Goal: Find specific page/section: Find specific page/section

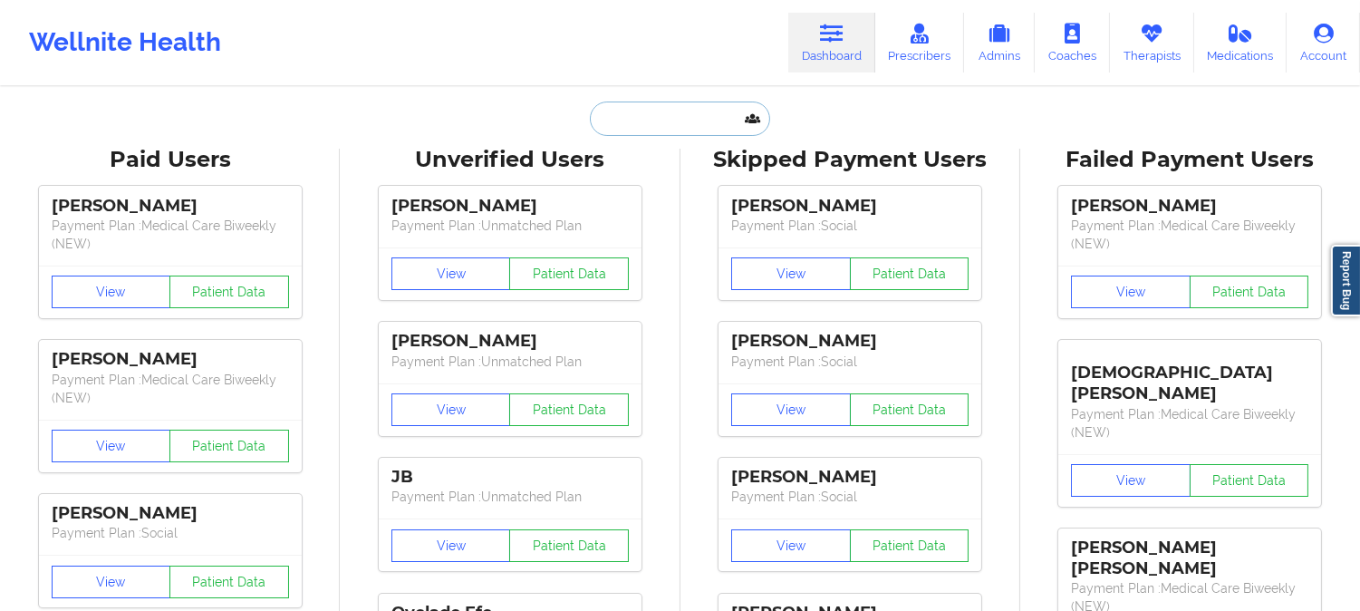
click at [678, 106] on input "text" at bounding box center [679, 119] width 179 height 34
paste input "Roy D Cooper"
type input "Roy D Cooper"
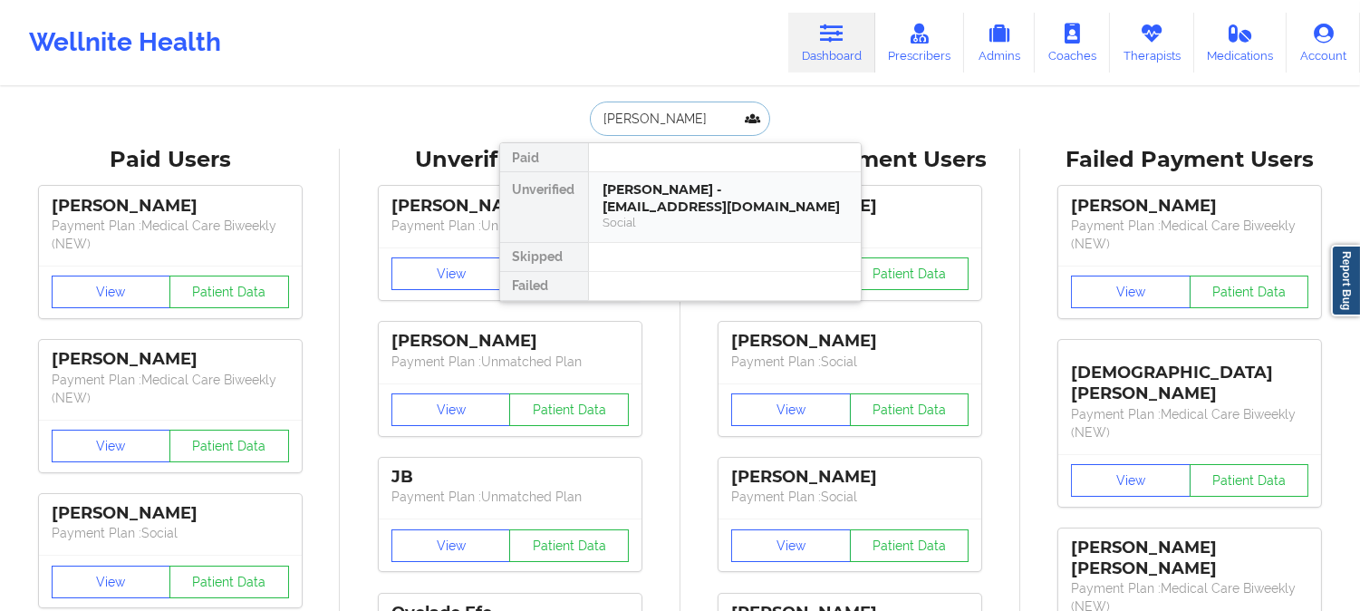
click at [707, 185] on div "Roy D Cooper - scotsirish6@yahoo.com" at bounding box center [725, 198] width 243 height 34
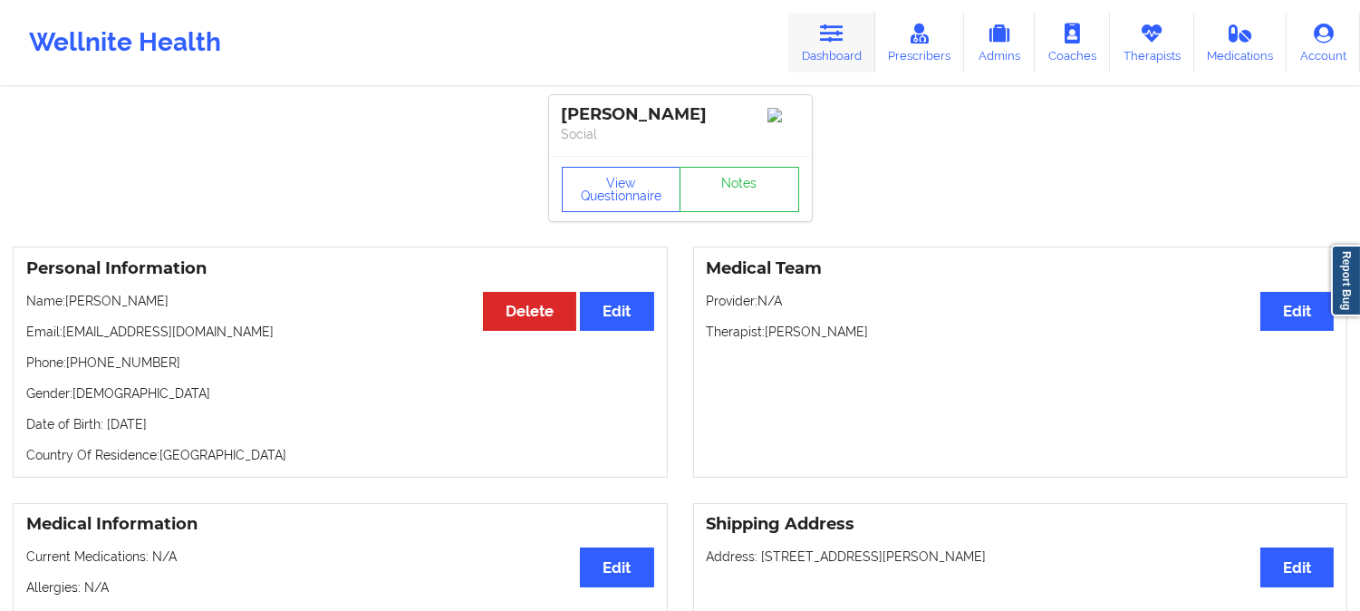
click at [844, 48] on link "Dashboard" at bounding box center [831, 43] width 87 height 60
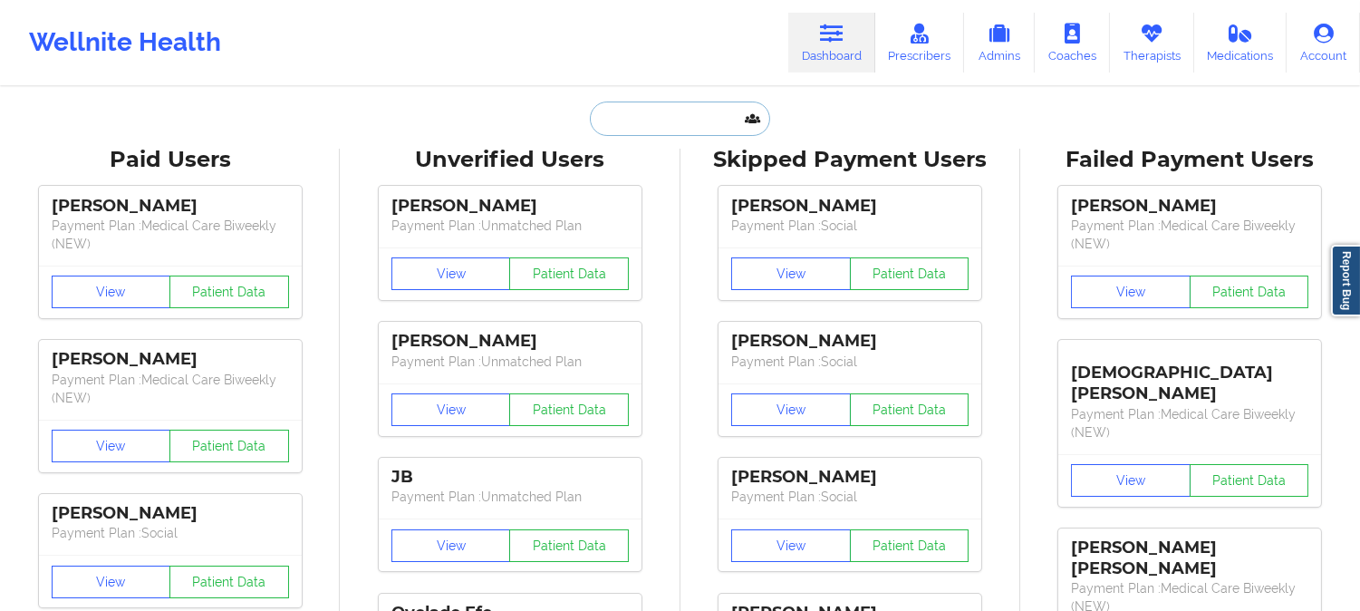
click at [698, 116] on input "text" at bounding box center [679, 119] width 179 height 34
paste input "Maria Gabriela Larrea Puppo"
type input "Maria Gabriela Larrea Puppo"
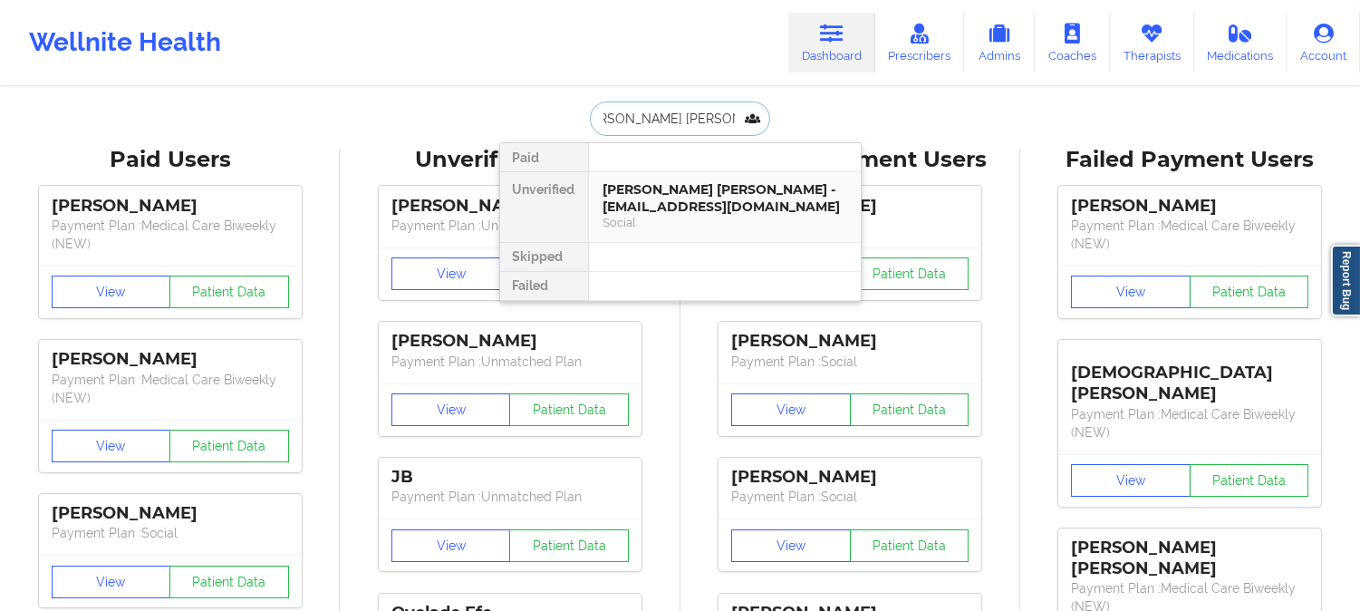
click at [728, 195] on div "Maria Gabriela Larrea Puppo - gabilarrea@gmail.com" at bounding box center [725, 198] width 243 height 34
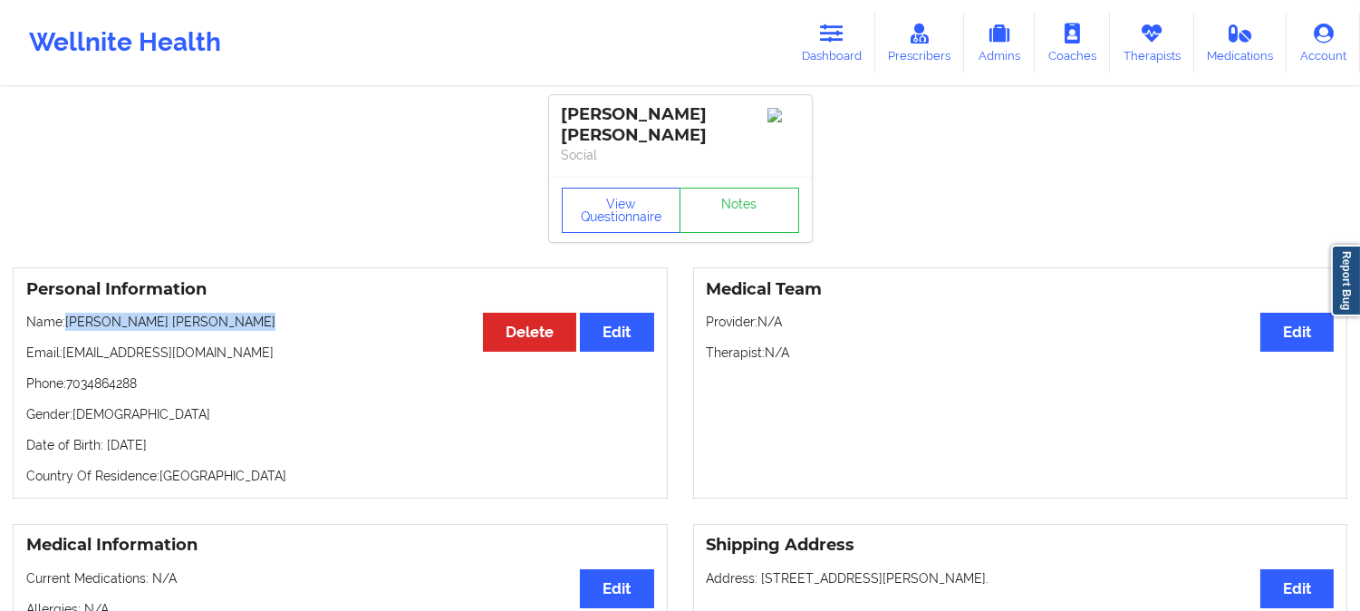
drag, startPoint x: 238, startPoint y: 323, endPoint x: 70, endPoint y: 320, distance: 168.6
click at [70, 320] on p "Name: Maria Gabriela Larrea Puppo" at bounding box center [340, 322] width 628 height 18
copy p "Maria Gabriela Larrea Puppo"
click at [837, 24] on icon at bounding box center [832, 34] width 24 height 20
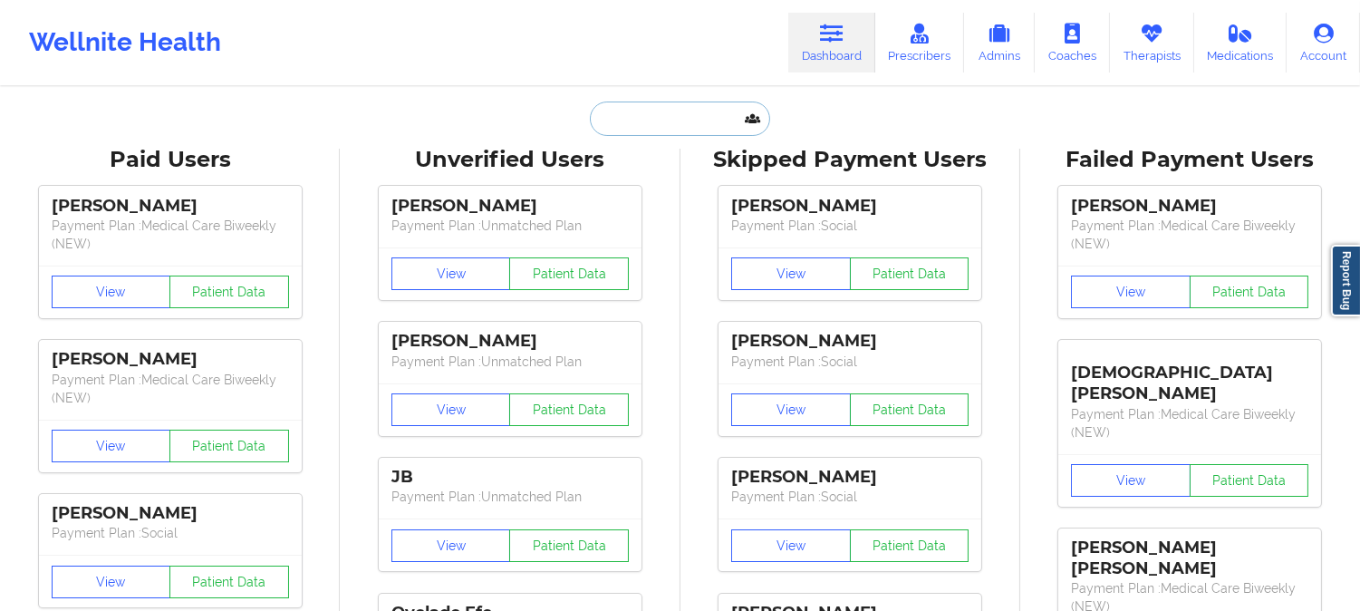
click at [663, 120] on input "text" at bounding box center [679, 119] width 179 height 34
paste input "Maria Gabriela Larrea Puppo"
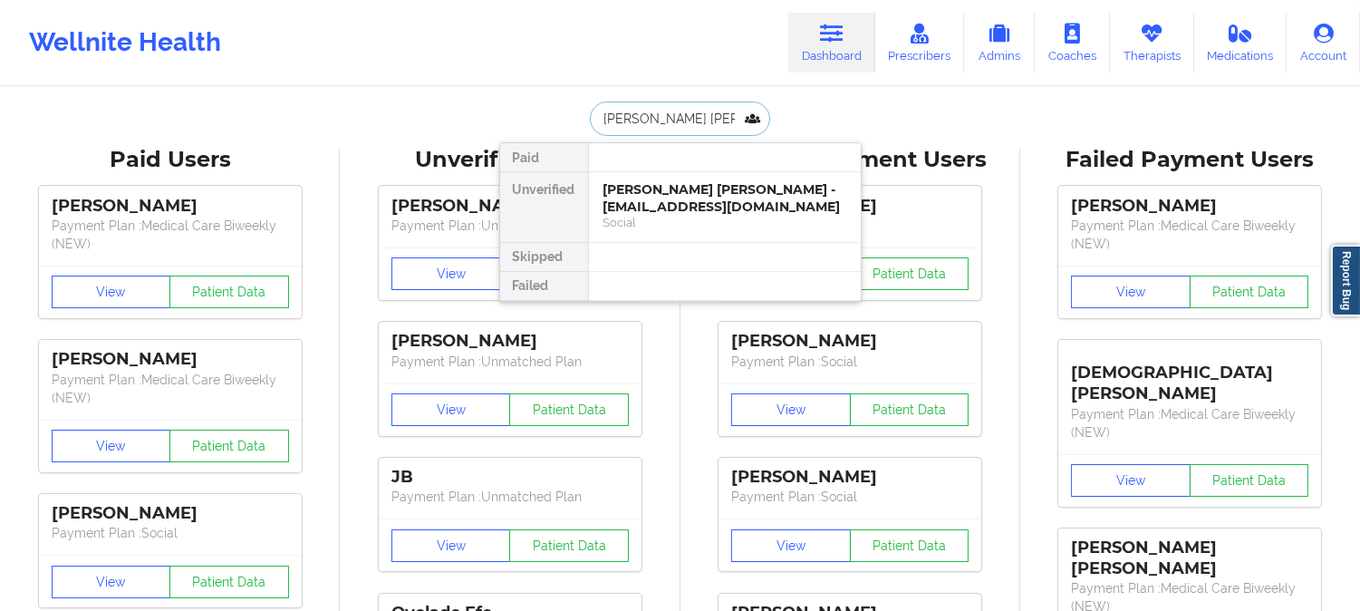
type input "Maria Gabriela"
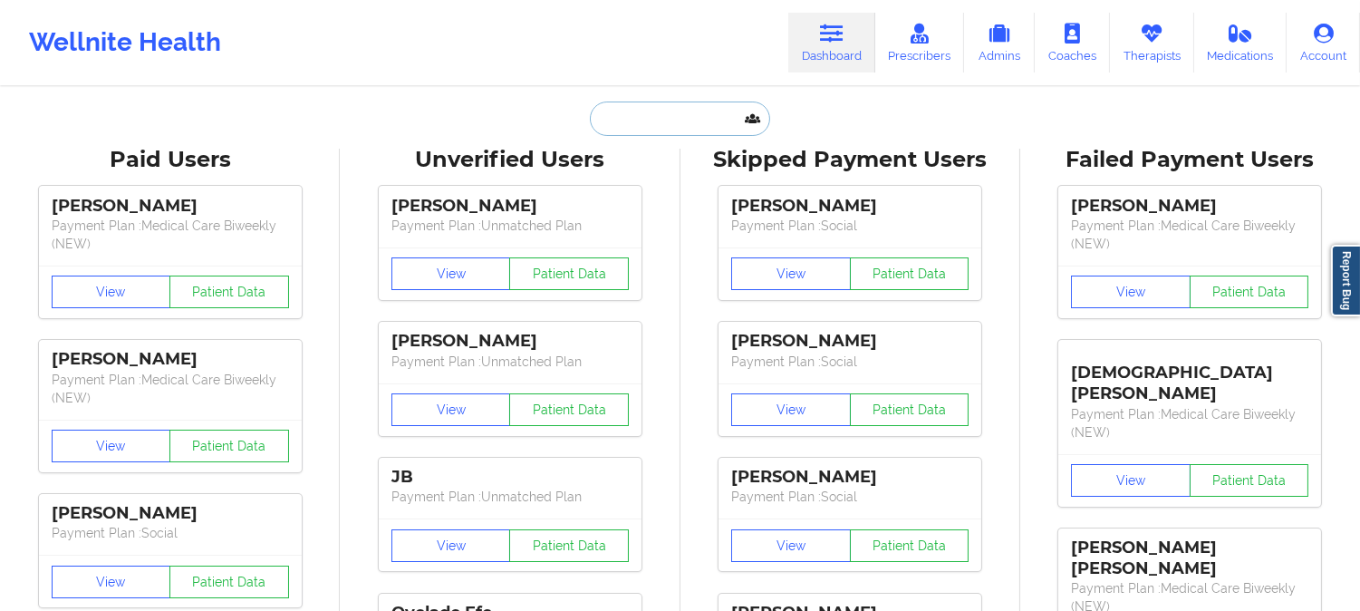
click at [696, 111] on input "text" at bounding box center [679, 119] width 179 height 34
paste input "Shelbie Sampson"
type input "Shelbie Sampson"
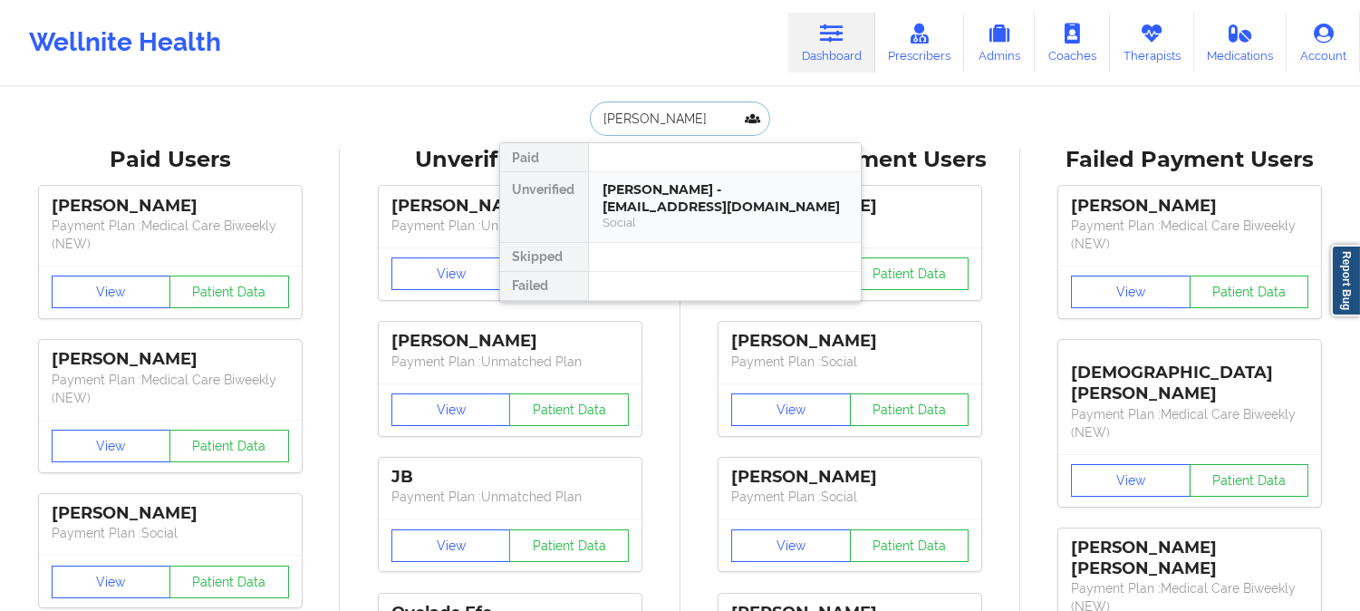
click at [653, 209] on div "Shelbie Sampson - shelbiesampson81@gmail.com" at bounding box center [725, 198] width 243 height 34
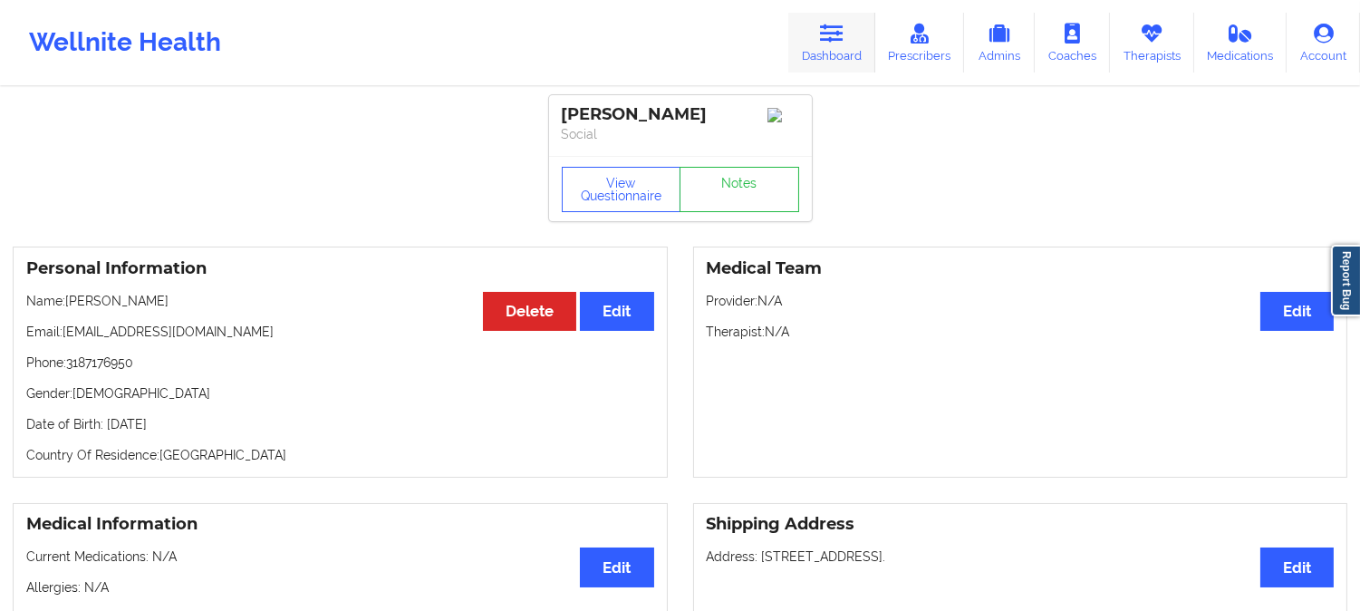
click at [844, 48] on link "Dashboard" at bounding box center [831, 43] width 87 height 60
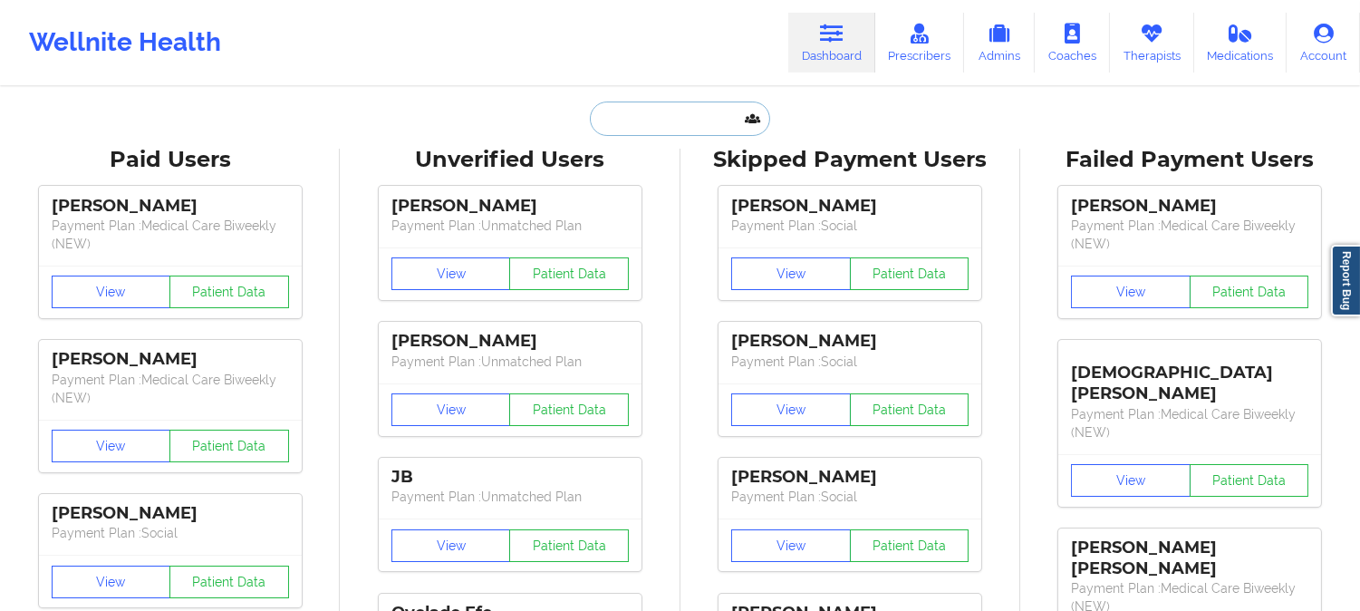
click at [693, 132] on input "text" at bounding box center [679, 119] width 179 height 34
paste input "KEVIN KROUSE"
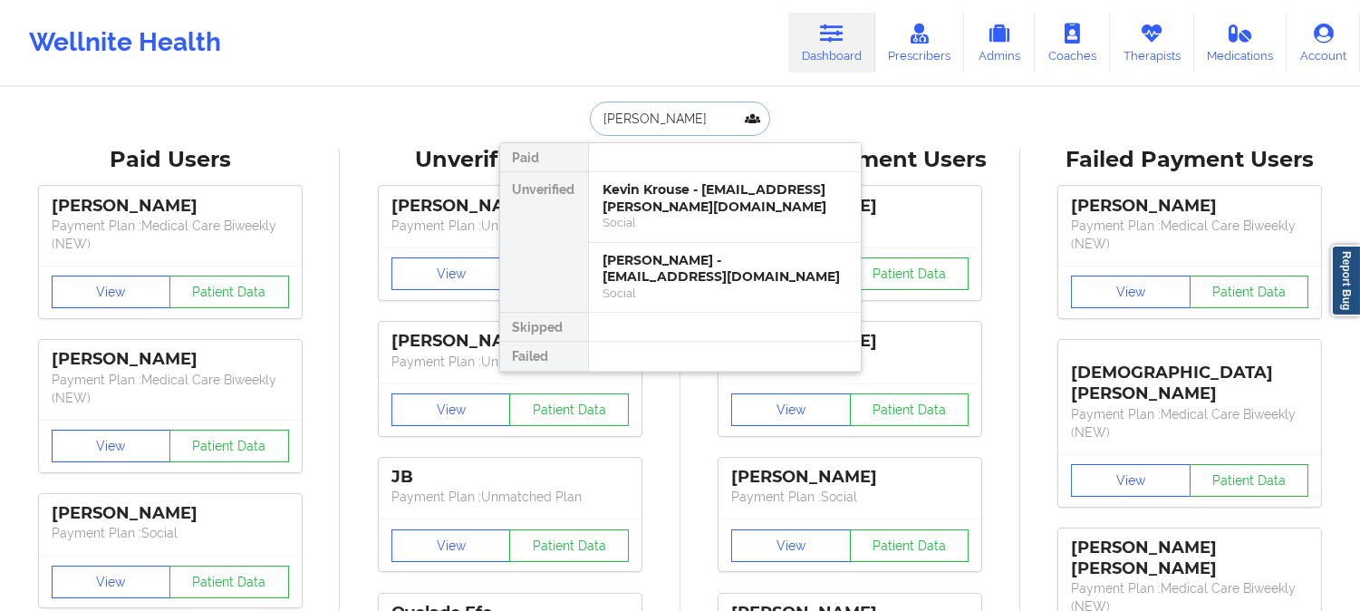
type input "KEVIN KROUSE"
click at [734, 206] on div "Kevin Krouse - ashley.g.krouse@gmail.com" at bounding box center [725, 198] width 243 height 34
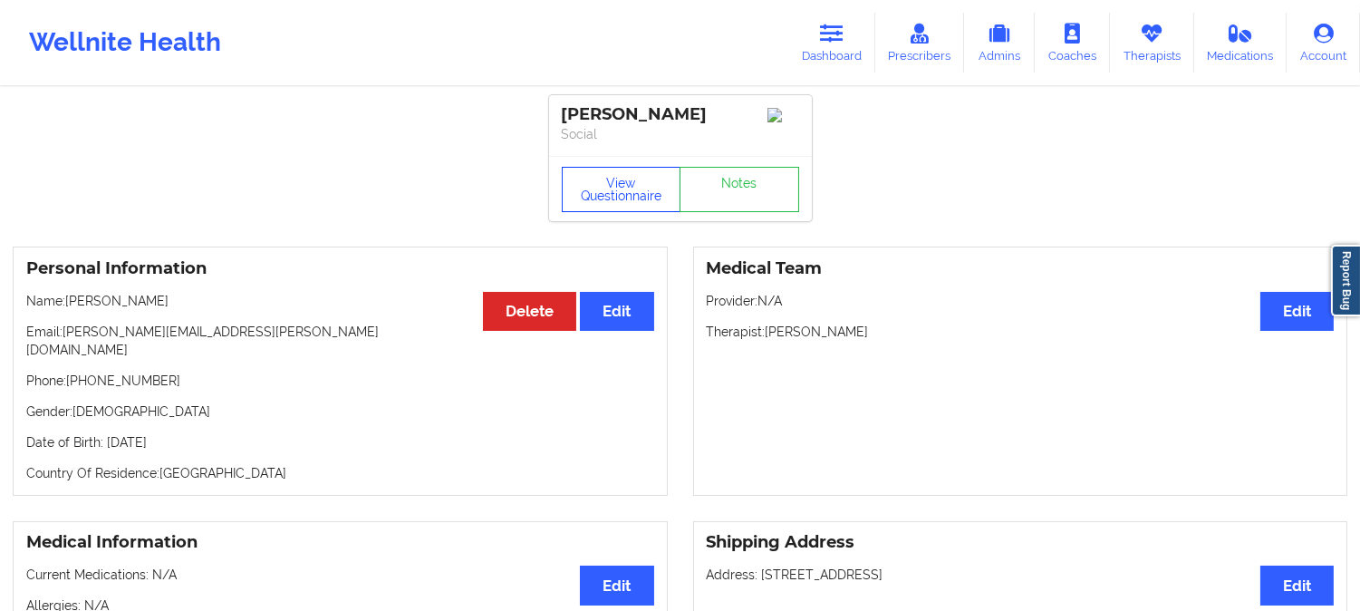
click at [613, 188] on button "View Questionnaire" at bounding box center [622, 189] width 120 height 45
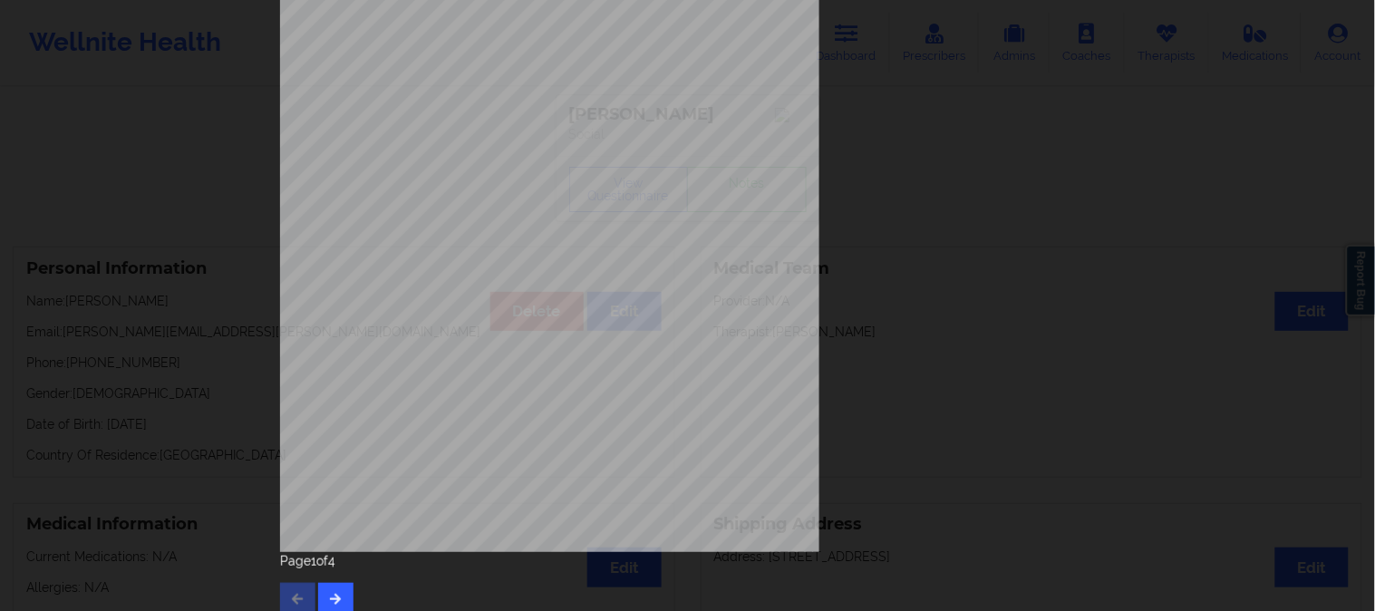
scroll to position [254, 0]
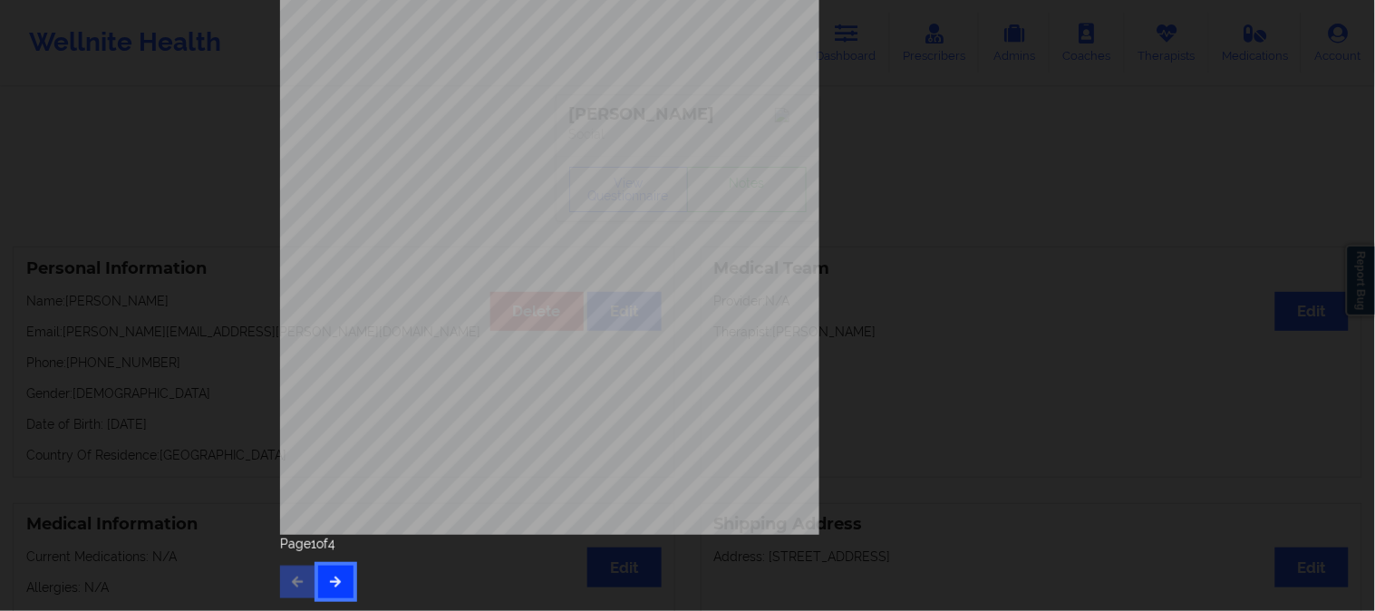
click at [319, 582] on button "button" at bounding box center [335, 582] width 35 height 33
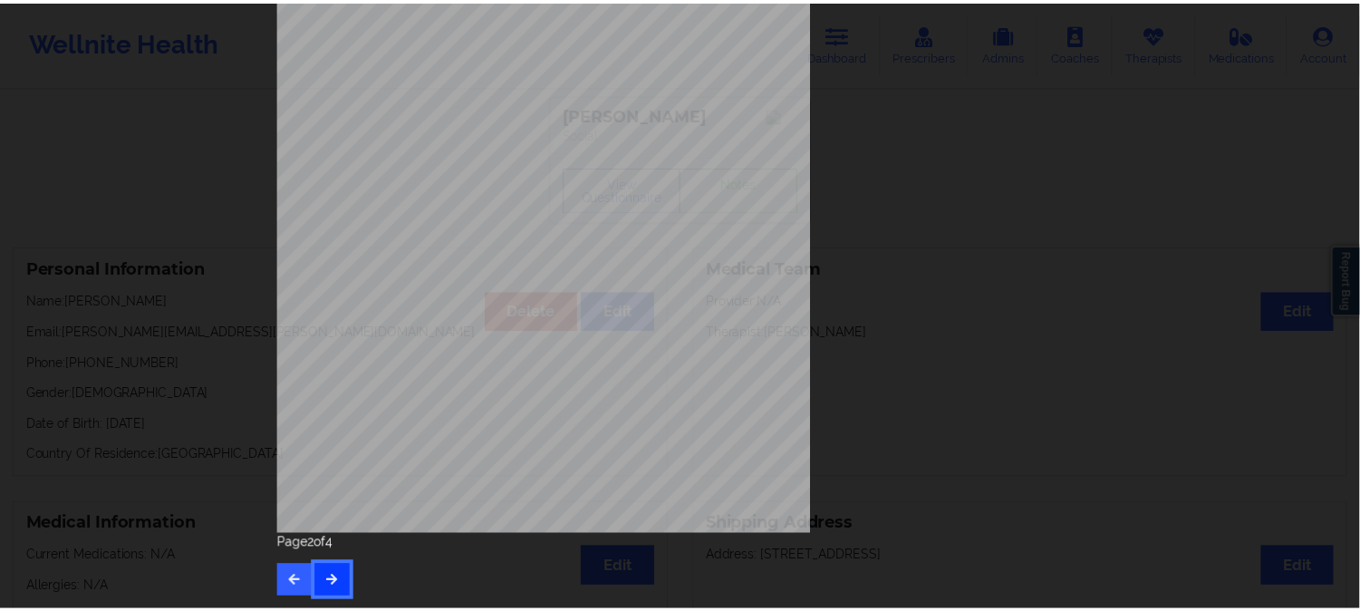
scroll to position [0, 0]
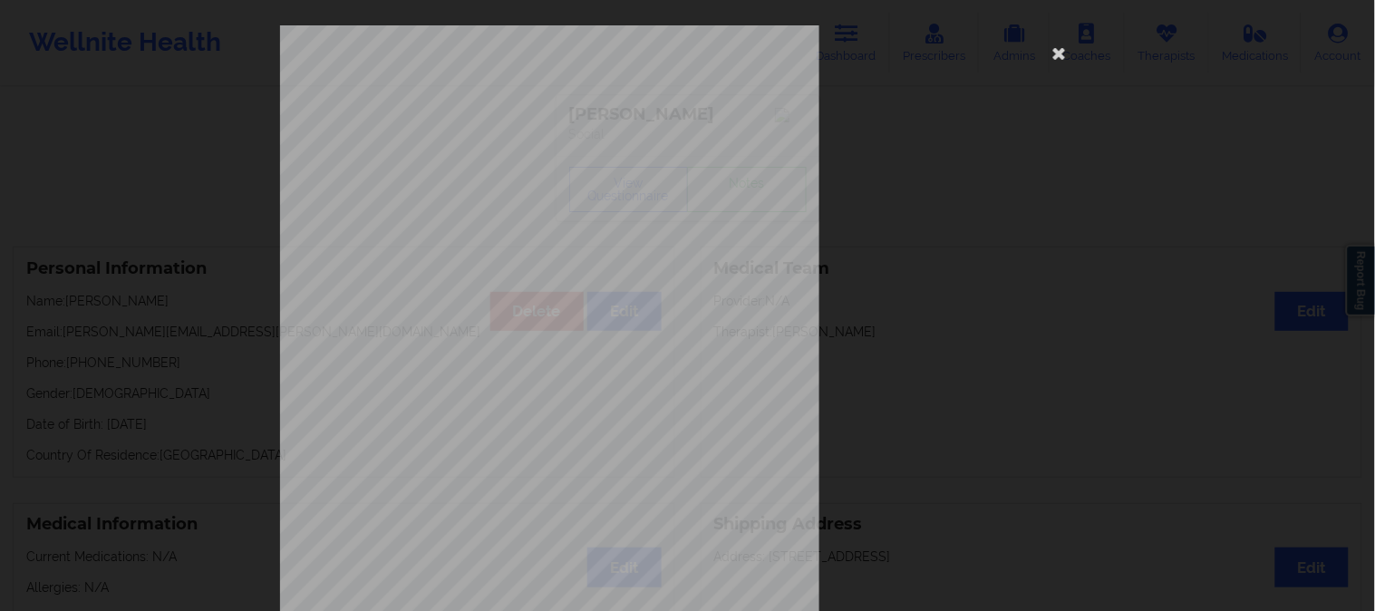
click at [222, 212] on div "commercial Insurance Member ID for patient W4617 11029 Insurance company name d…" at bounding box center [687, 305] width 1375 height 611
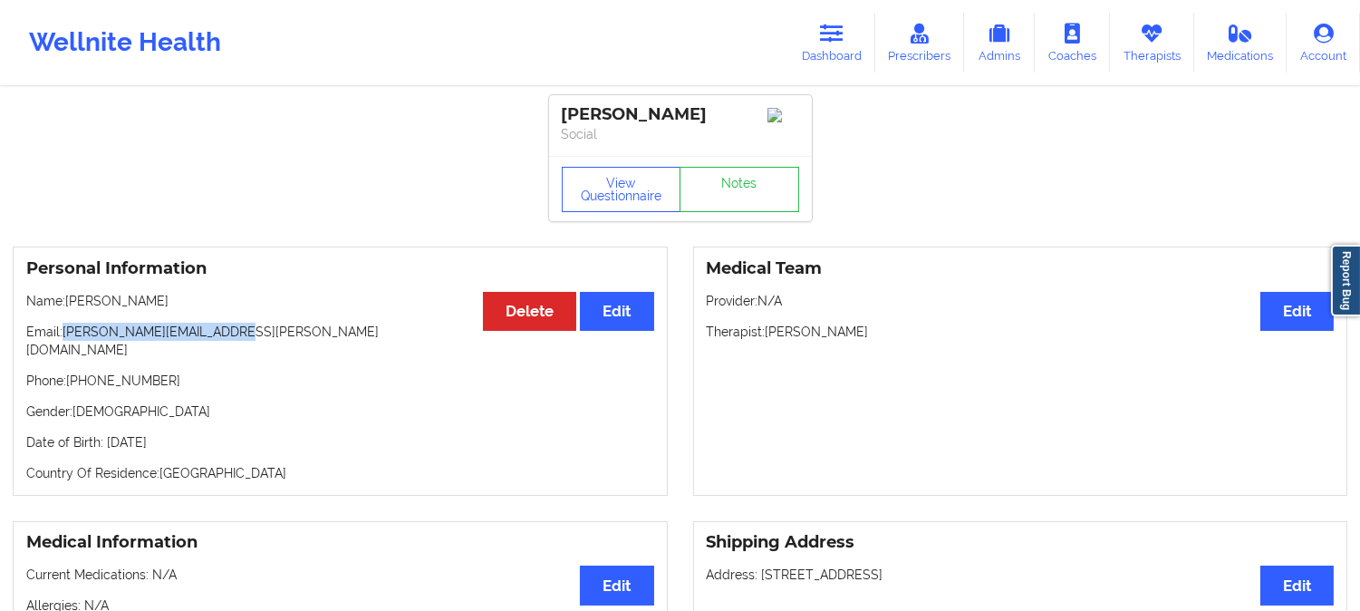
drag, startPoint x: 245, startPoint y: 335, endPoint x: 65, endPoint y: 335, distance: 179.5
click at [65, 335] on p "Email: ashley.g.krouse@gmail.com" at bounding box center [340, 341] width 628 height 36
copy p "ashley.g.krouse@gmail.com"
click at [819, 42] on link "Dashboard" at bounding box center [831, 43] width 87 height 60
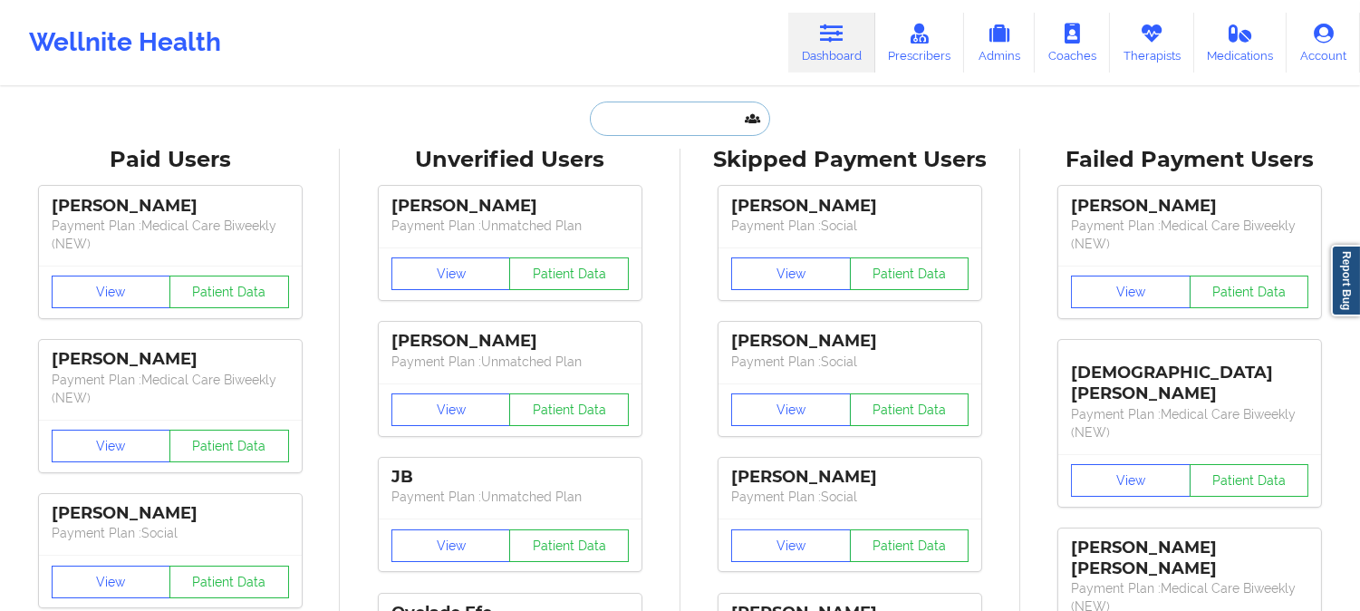
click at [692, 134] on input "text" at bounding box center [679, 119] width 179 height 34
paste input "tompomerleau@yahoo.com"
type input "tompomerleau@yahoo.com"
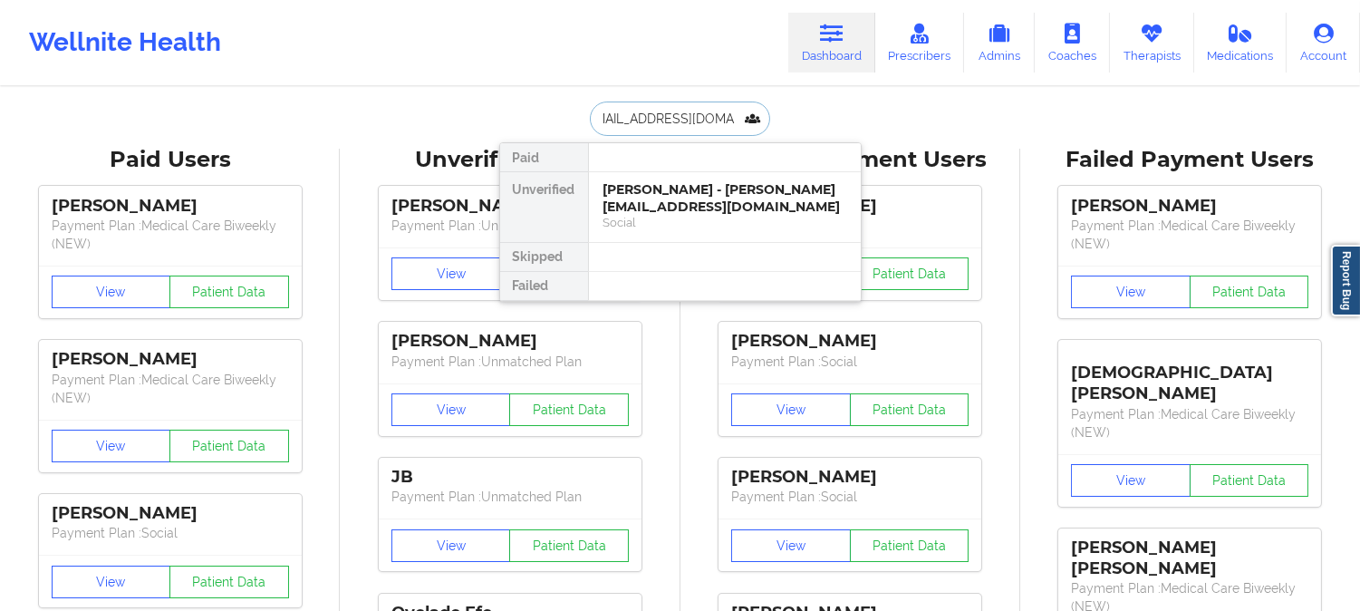
click at [690, 202] on div "Thomas Pomerleau - tompomerleau@yahoo.com" at bounding box center [725, 198] width 243 height 34
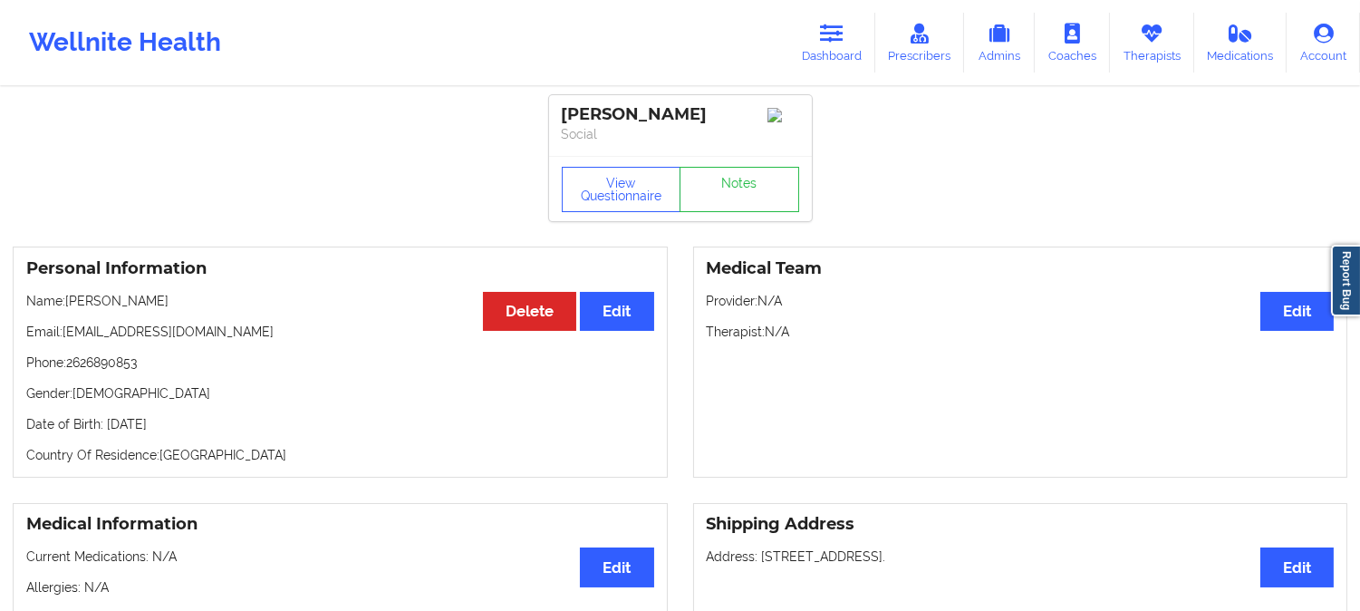
drag, startPoint x: 197, startPoint y: 308, endPoint x: 70, endPoint y: 303, distance: 127.0
click at [70, 303] on p "Name: Thomas Pomerleau" at bounding box center [340, 301] width 628 height 18
copy p "Thomas Pomerleau"
click at [840, 36] on icon at bounding box center [832, 34] width 24 height 20
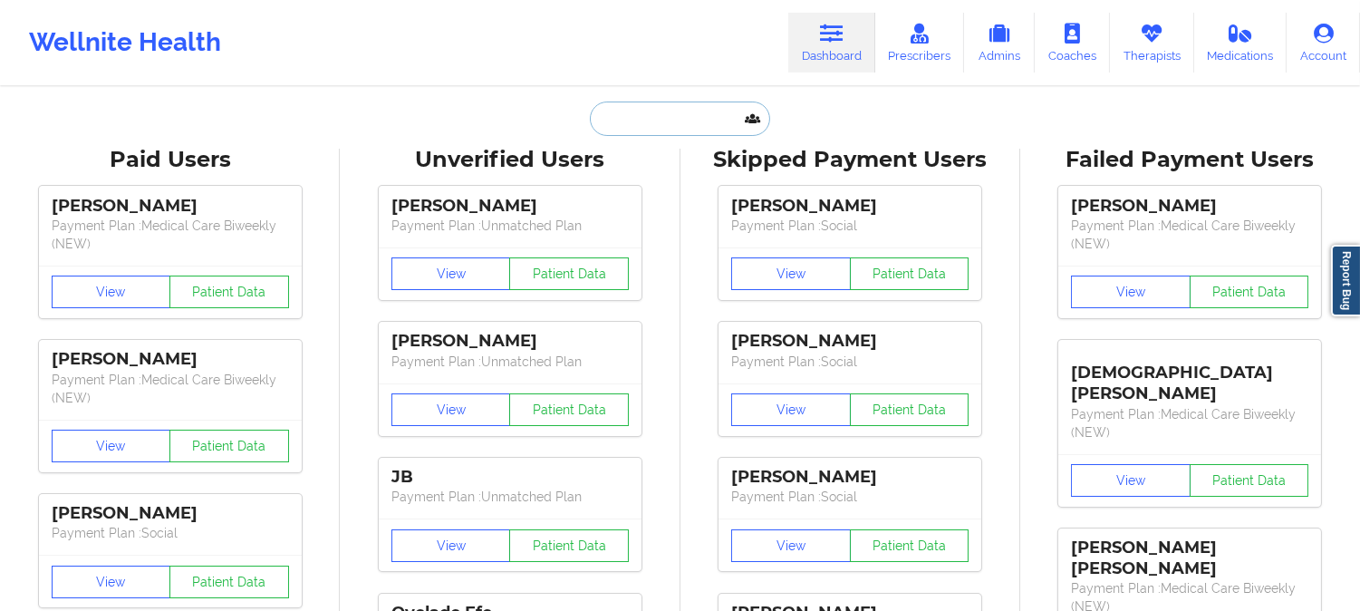
click at [663, 118] on input "text" at bounding box center [679, 119] width 179 height 34
paste input "paulmagrino@hotmail.com"
type input "paulmagrino@hotmail.com"
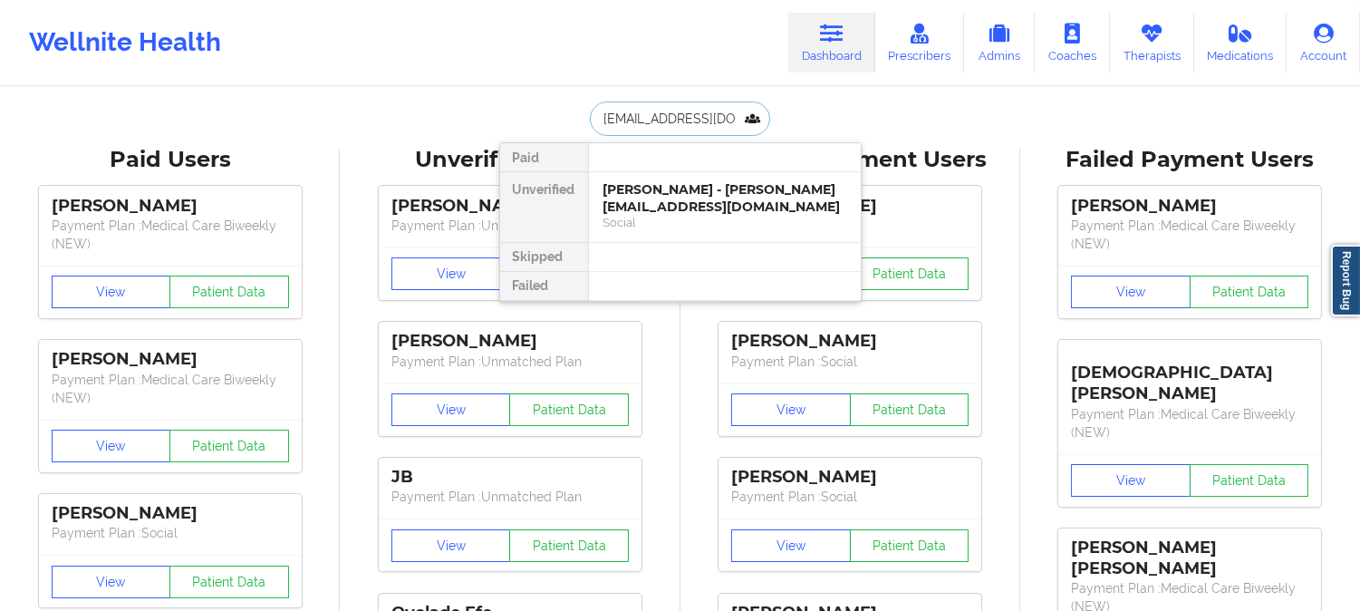
scroll to position [0, 15]
click at [687, 209] on div "Paul Magrino - paulmagrino@hotmail.com" at bounding box center [725, 198] width 243 height 34
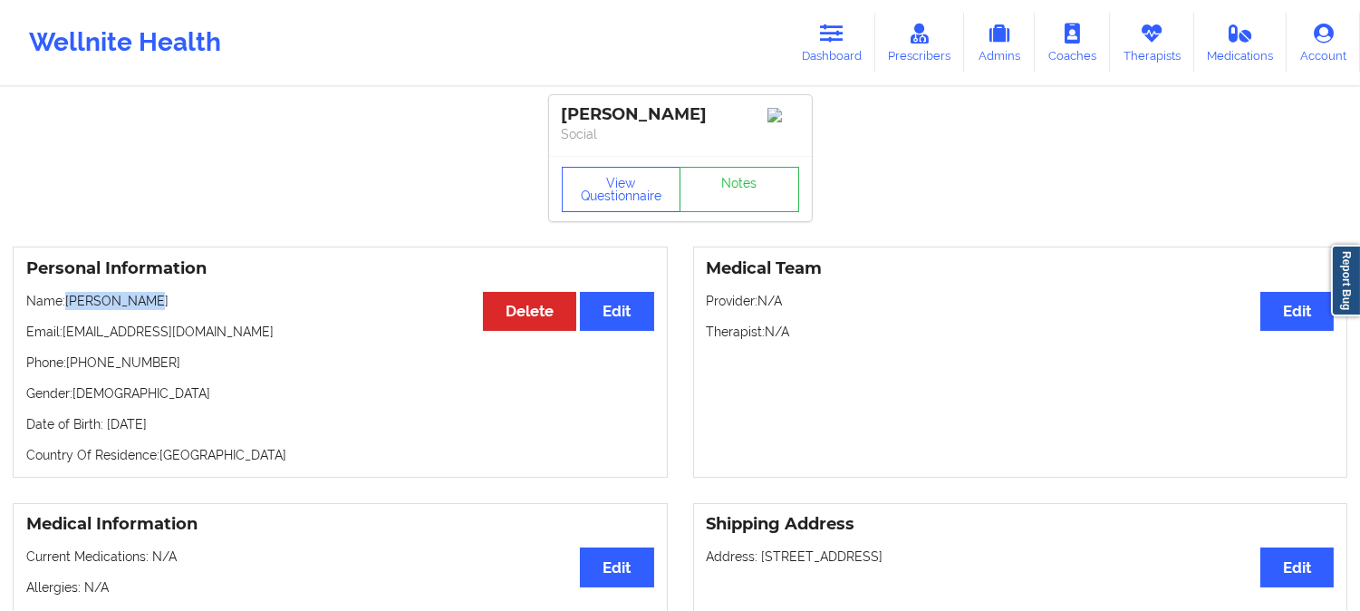
drag, startPoint x: 152, startPoint y: 305, endPoint x: 70, endPoint y: 312, distance: 82.7
click at [70, 310] on p "Name: Paul Magrino" at bounding box center [340, 301] width 628 height 18
copy p "Paul Magrino"
click at [827, 55] on link "Dashboard" at bounding box center [831, 43] width 87 height 60
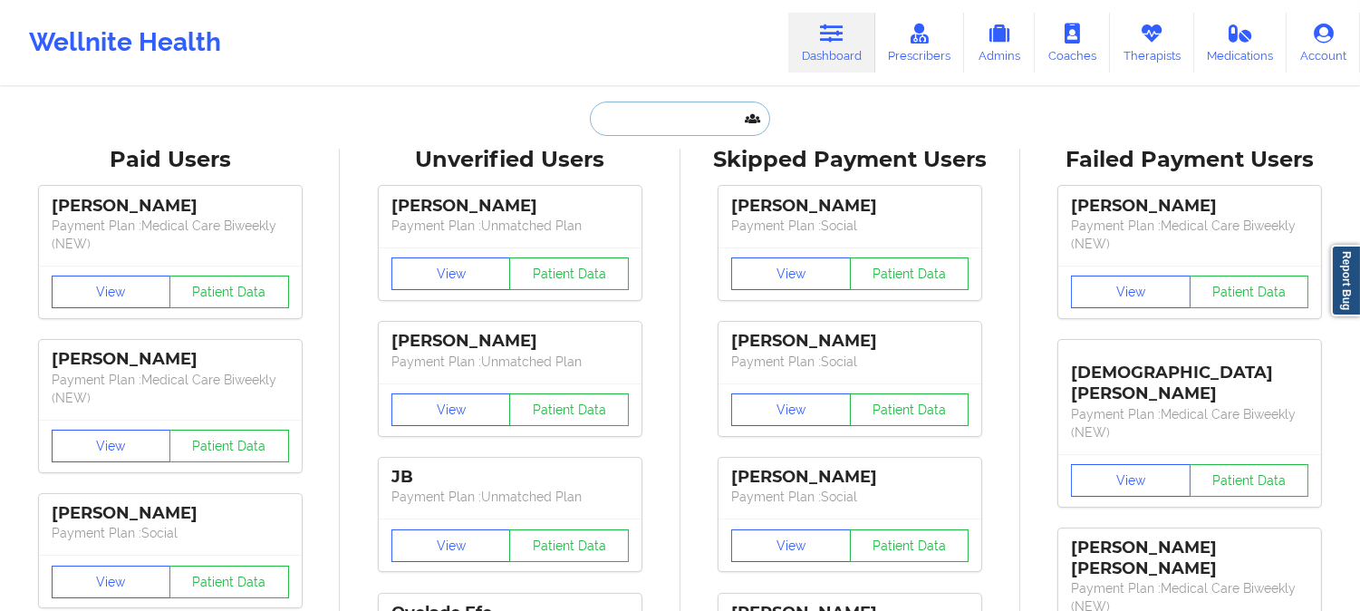
click at [680, 111] on input "text" at bounding box center [679, 119] width 179 height 34
paste input "taylormstuart@hotmail.com"
type input "taylormstuart@hotmail.com"
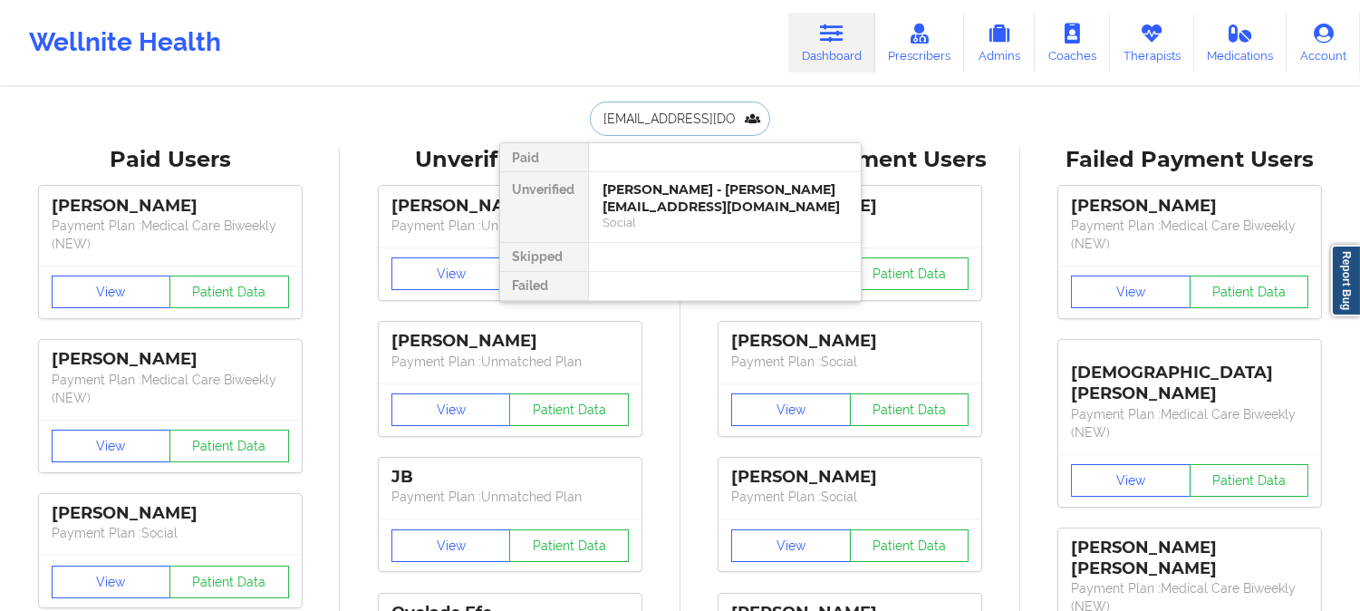
scroll to position [0, 20]
click at [677, 205] on div "Karsen Stuart - taylormstuart@hotmail.com" at bounding box center [725, 198] width 243 height 34
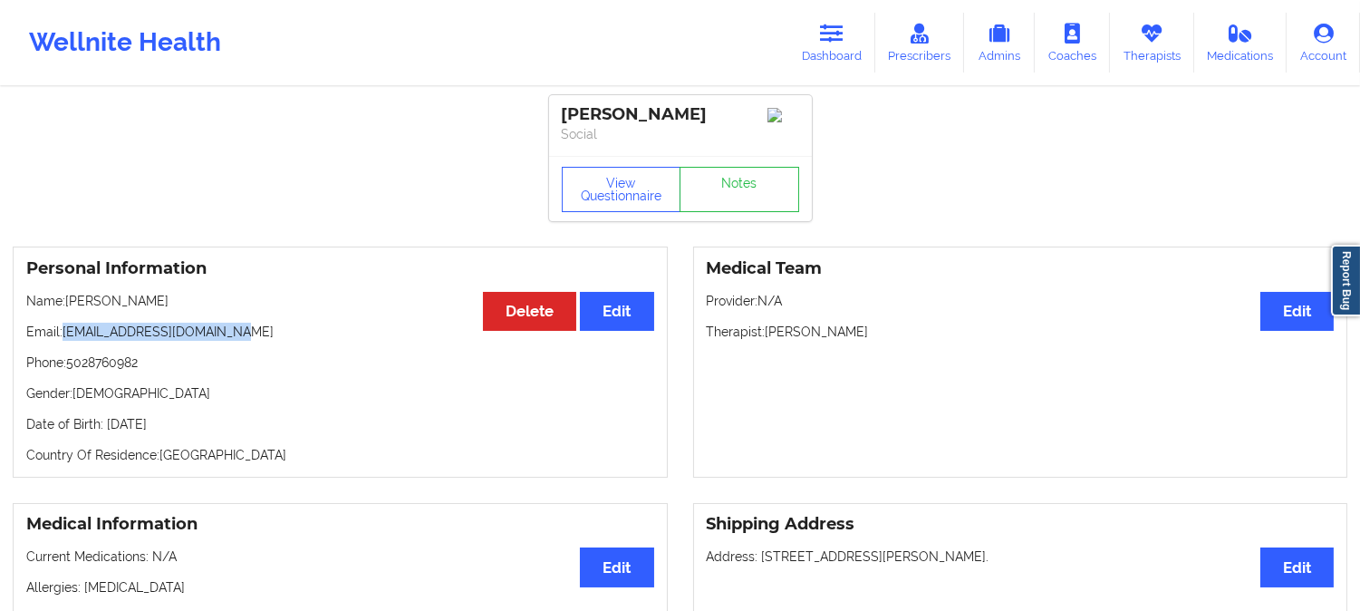
drag, startPoint x: 229, startPoint y: 341, endPoint x: 66, endPoint y: 334, distance: 163.3
click at [66, 334] on p "Email: taylormstuart@hotmail.com" at bounding box center [340, 332] width 628 height 18
copy p "taylormstuart@hotmail.com"
click at [849, 45] on link "Dashboard" at bounding box center [831, 43] width 87 height 60
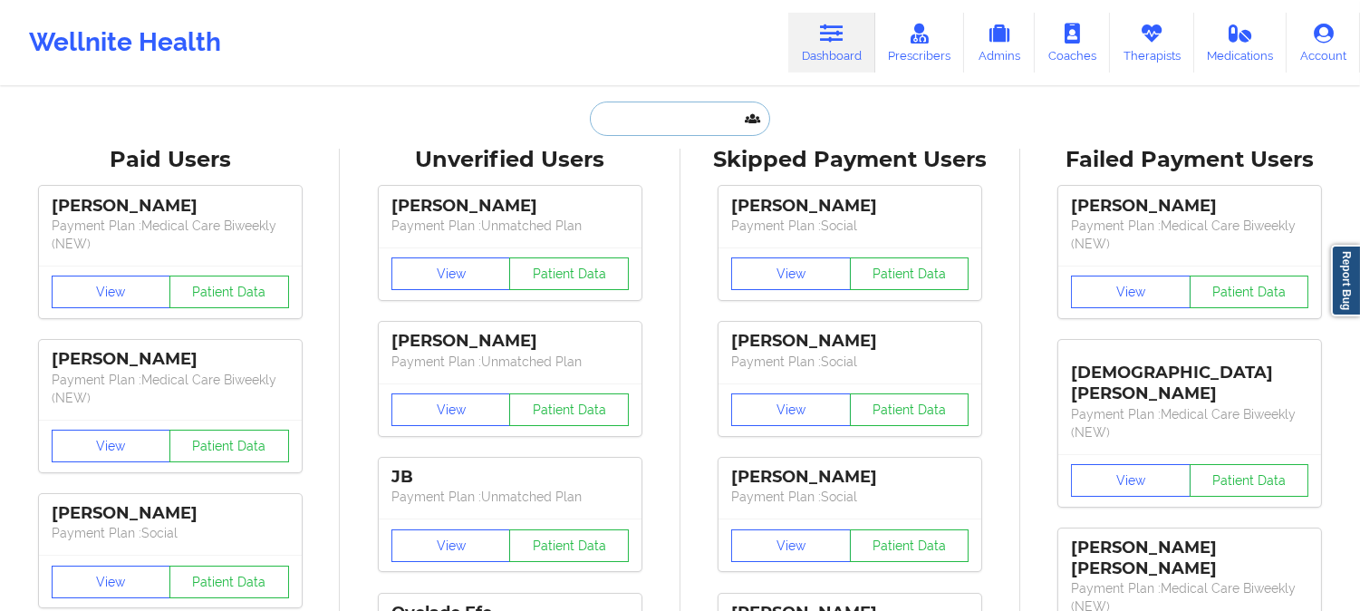
click at [695, 110] on input "text" at bounding box center [679, 119] width 179 height 34
paste input "hclarke067@gmail.com"
type input "hclarke067@gmail.com"
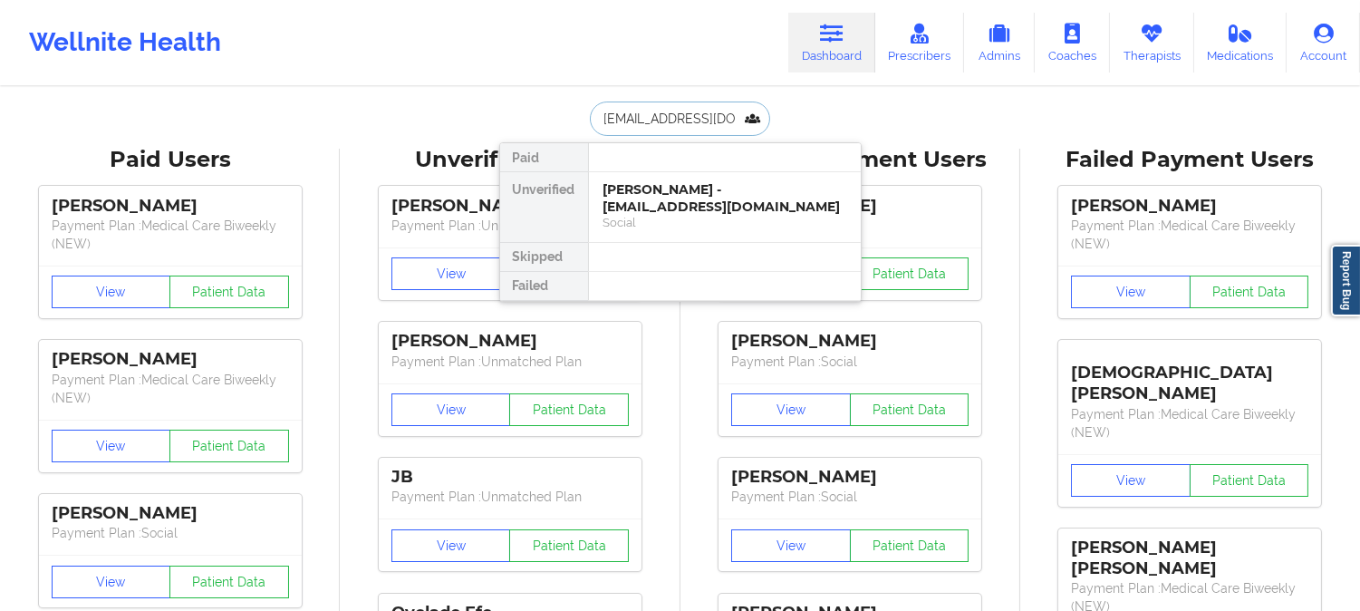
click at [683, 204] on div "Hannah Clarke - hclarke067@gmail.com" at bounding box center [725, 198] width 243 height 34
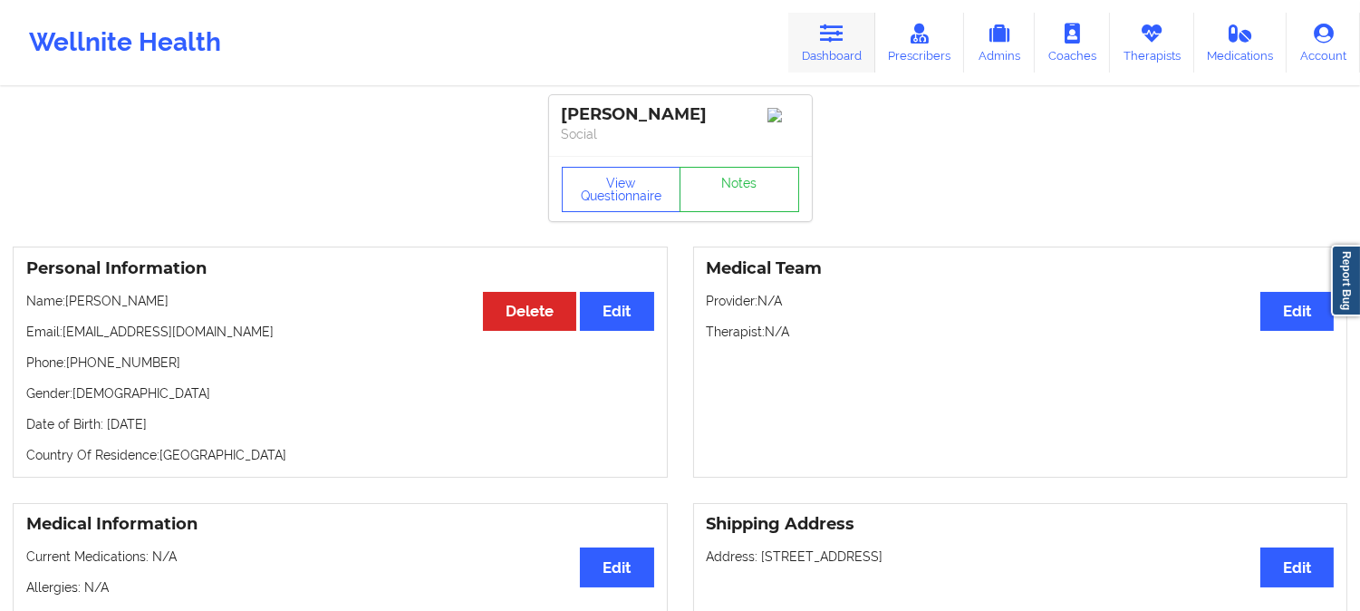
click at [850, 47] on link "Dashboard" at bounding box center [831, 43] width 87 height 60
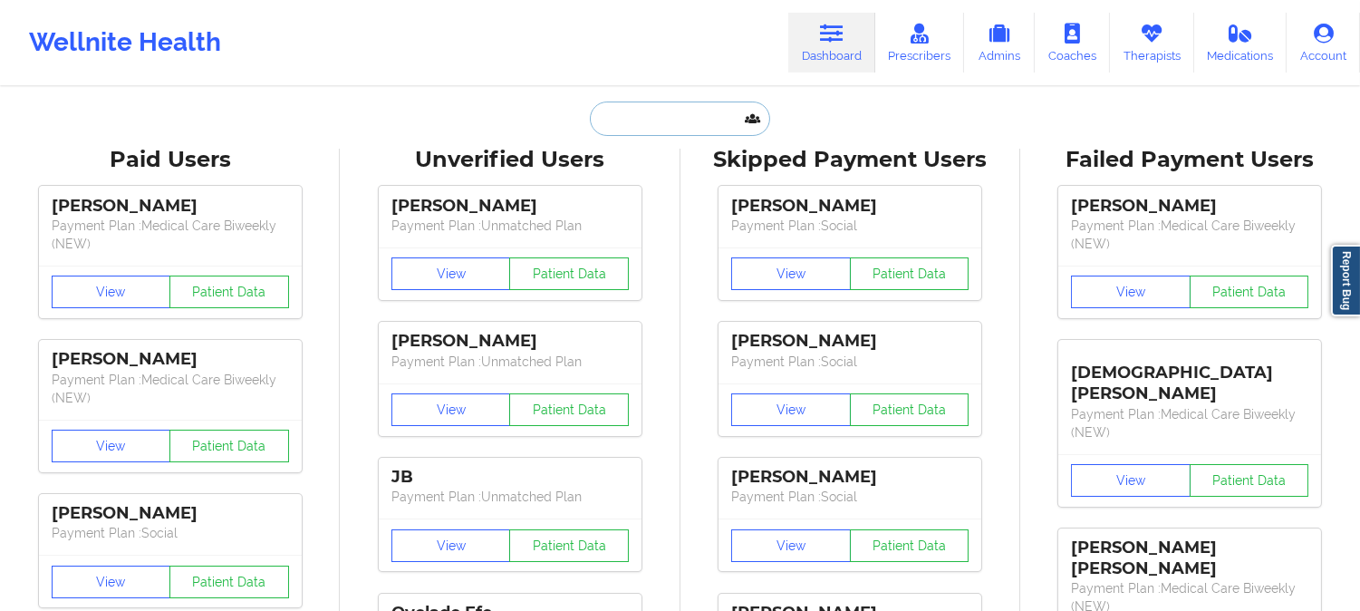
click at [662, 111] on input "text" at bounding box center [679, 119] width 179 height 34
paste input "MALCOLM KING"
type input "MALCOLM KING"
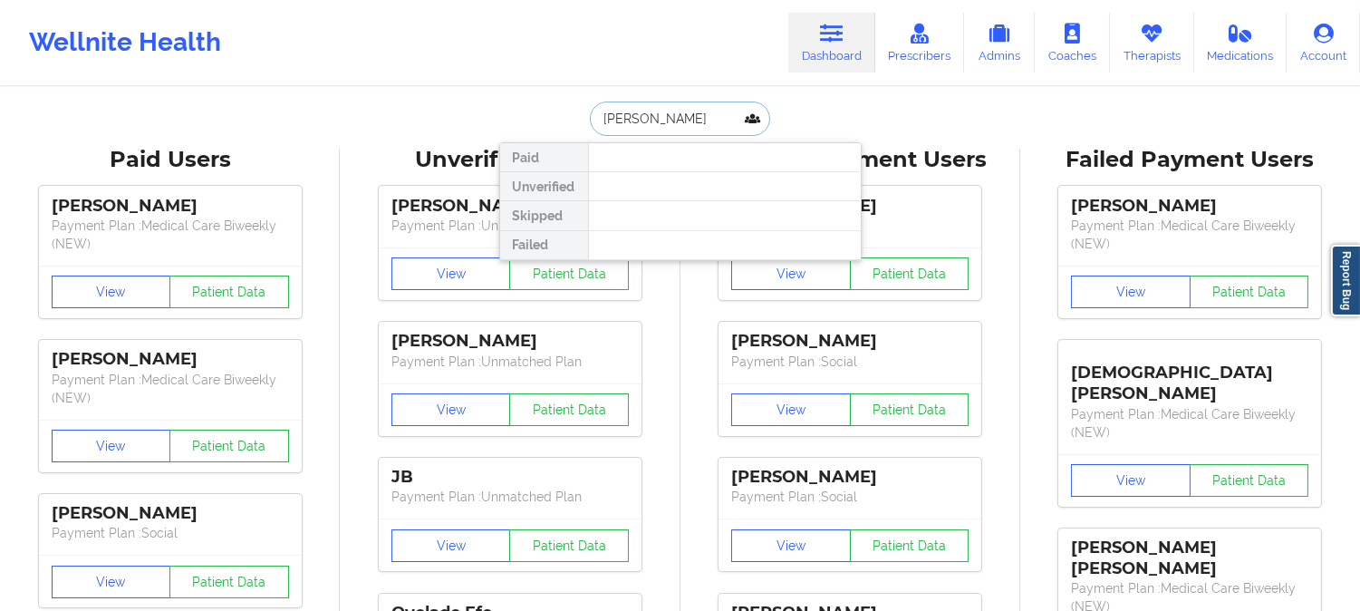
drag, startPoint x: 718, startPoint y: 118, endPoint x: 565, endPoint y: 114, distance: 153.2
click at [565, 114] on div "MALCOLM KING Paid Unverified Skipped Failed" at bounding box center [680, 119] width 363 height 34
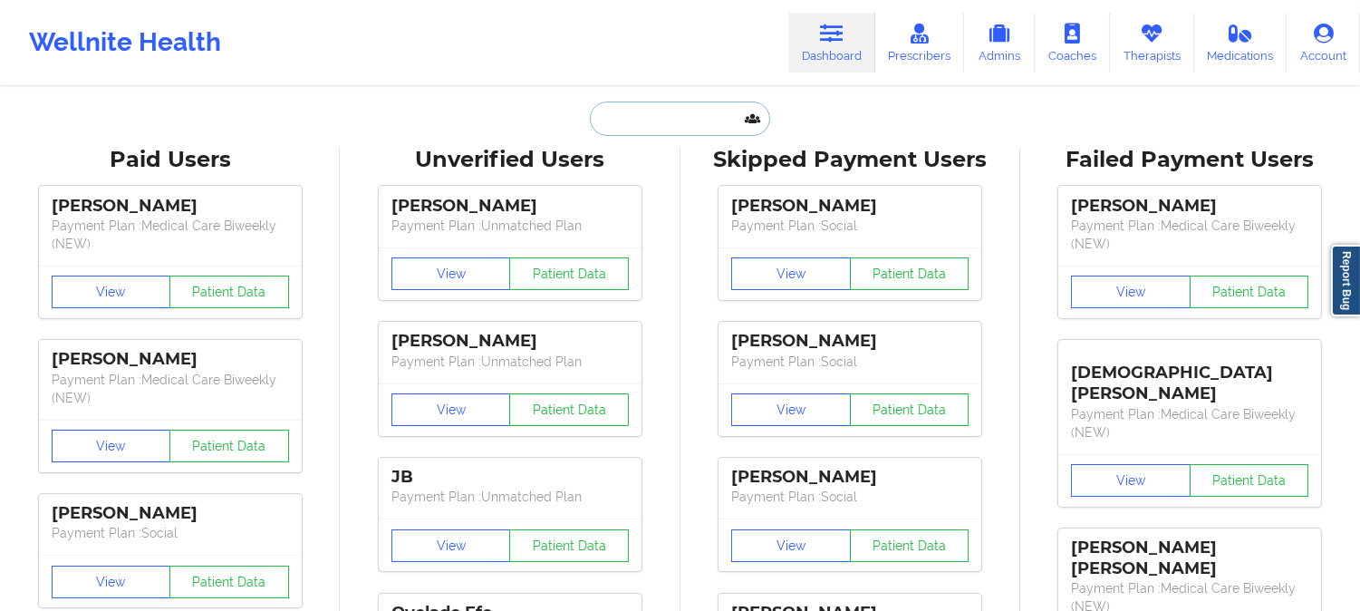
paste input "ROSHEEDA CASNAVE"
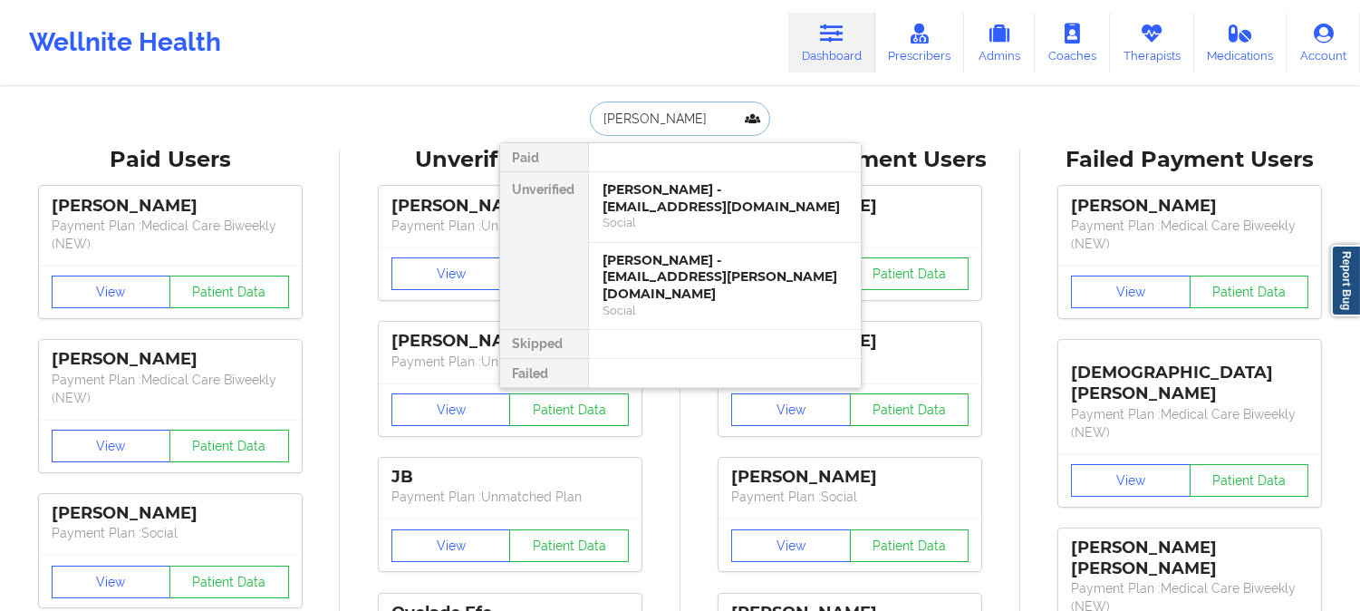
type input "ROSHEEDA CASNAVE"
click at [729, 198] on div "Rosheeda casnave - ro_casnave@yahoo.com" at bounding box center [725, 198] width 243 height 34
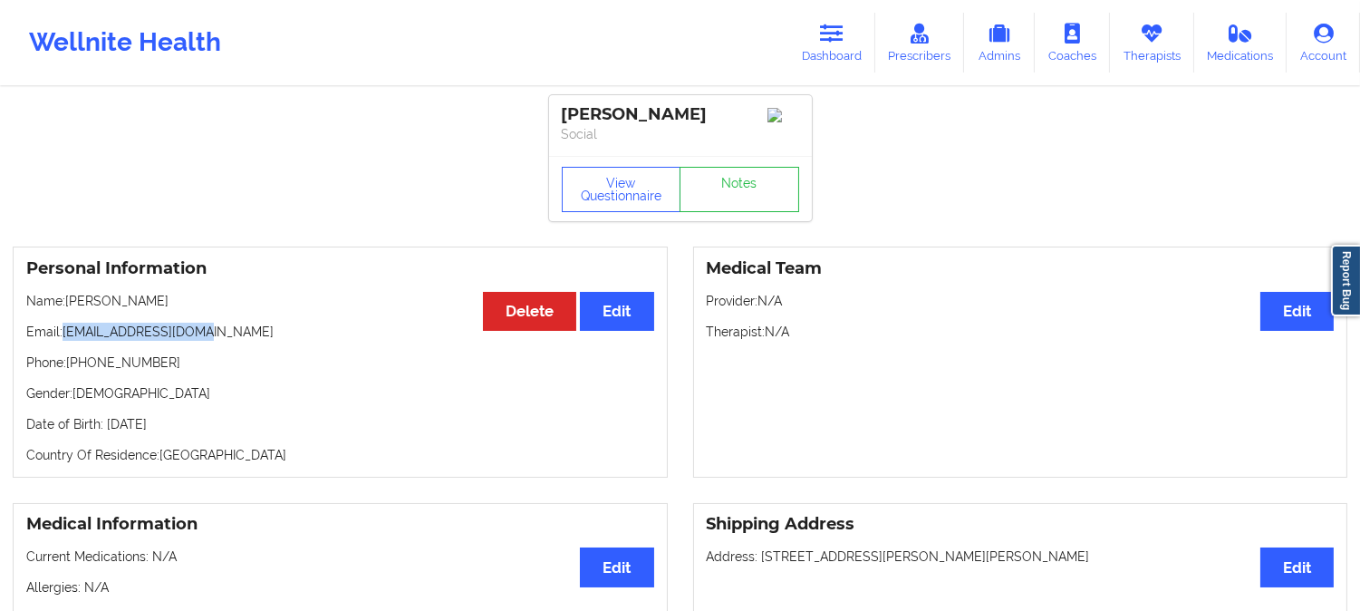
drag, startPoint x: 178, startPoint y: 334, endPoint x: 66, endPoint y: 329, distance: 111.6
click at [66, 329] on p "Email: ro_casnave@yahoo.com" at bounding box center [340, 332] width 628 height 18
copy p "ro_casnave@yahoo.com"
drag, startPoint x: 192, startPoint y: 304, endPoint x: 70, endPoint y: 291, distance: 123.0
click at [70, 291] on div "Personal Information Edit Delete Name: Rosheeda casnave Email: ro_casnave@yahoo…" at bounding box center [340, 362] width 655 height 231
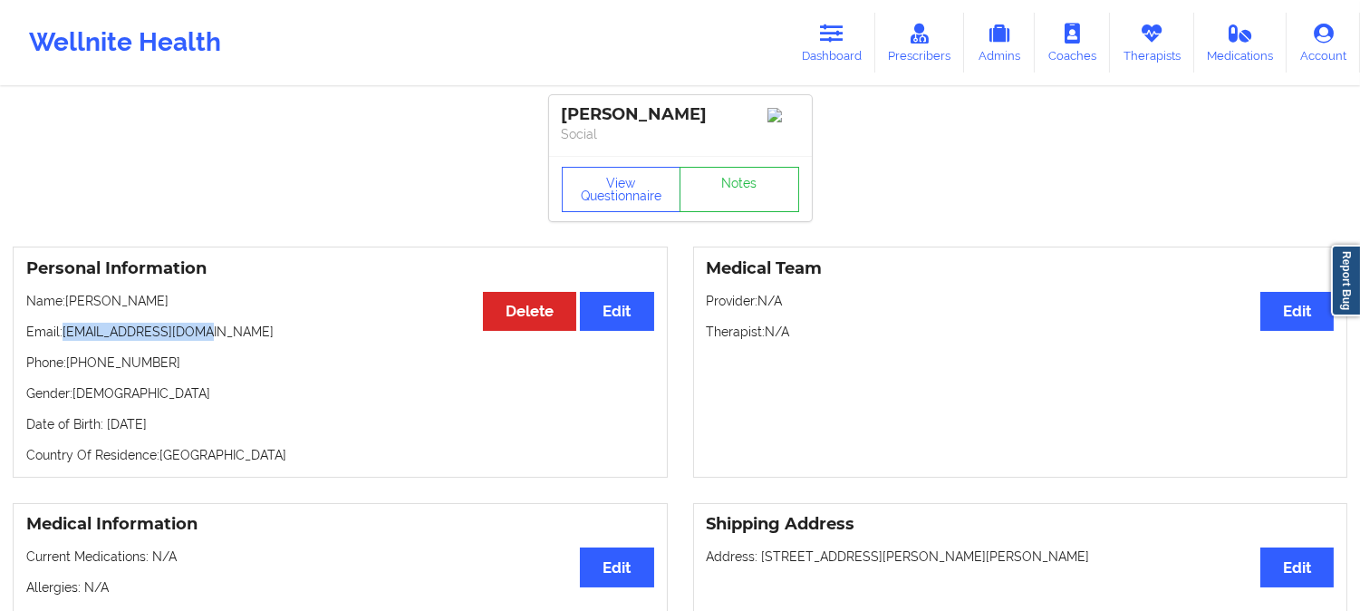
copy p "Rosheeda casnave"
click at [829, 41] on icon at bounding box center [832, 34] width 24 height 20
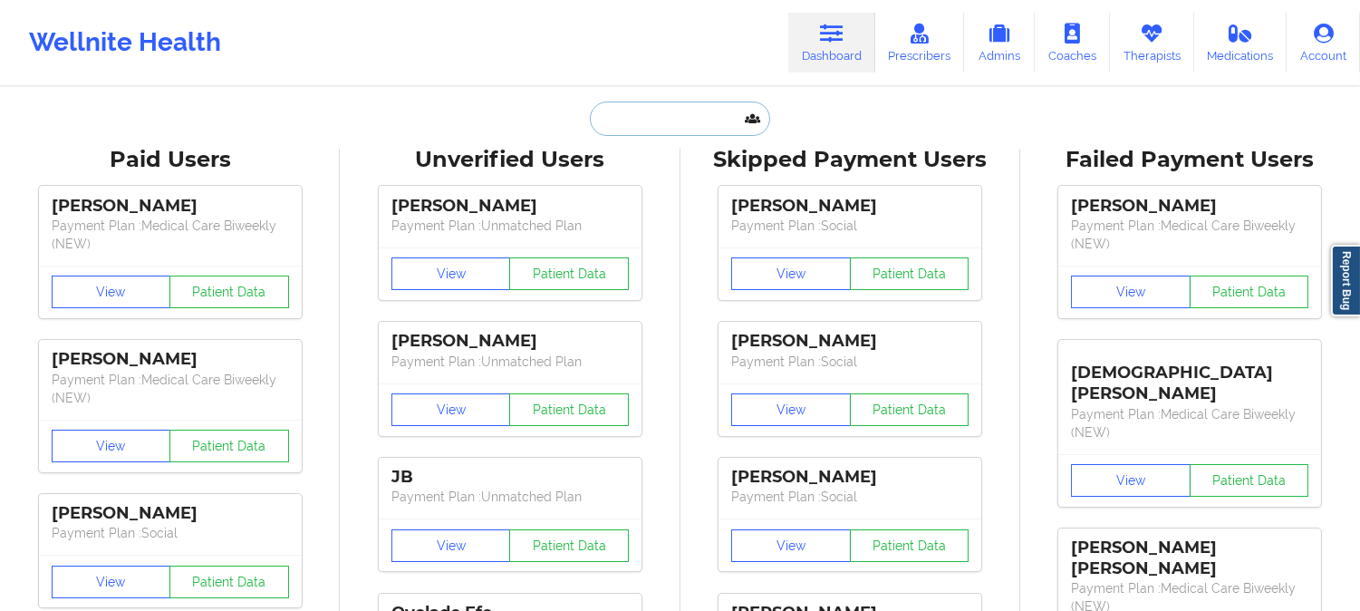
click at [712, 109] on input "text" at bounding box center [679, 119] width 179 height 34
paste input "ro.casnave@gmail.com"
type input "ro.casnave@gmail.com"
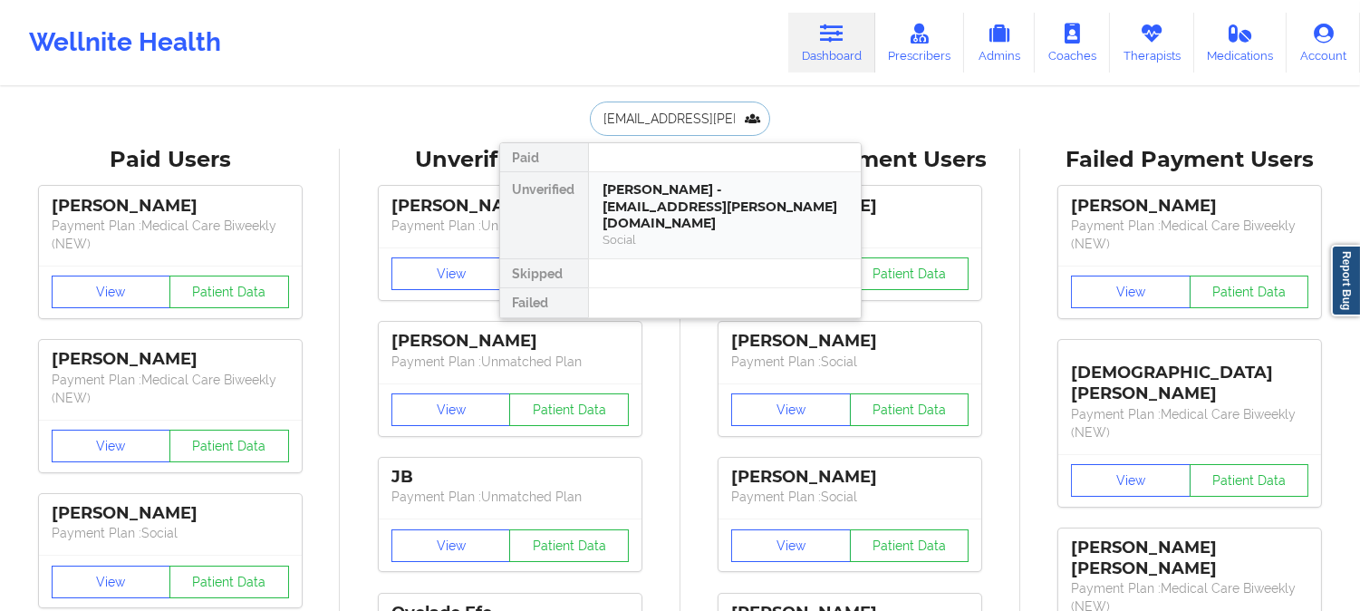
click at [700, 199] on div "ROSHEEDA CASNAVE - ro.casnave@gmail.com" at bounding box center [725, 206] width 243 height 51
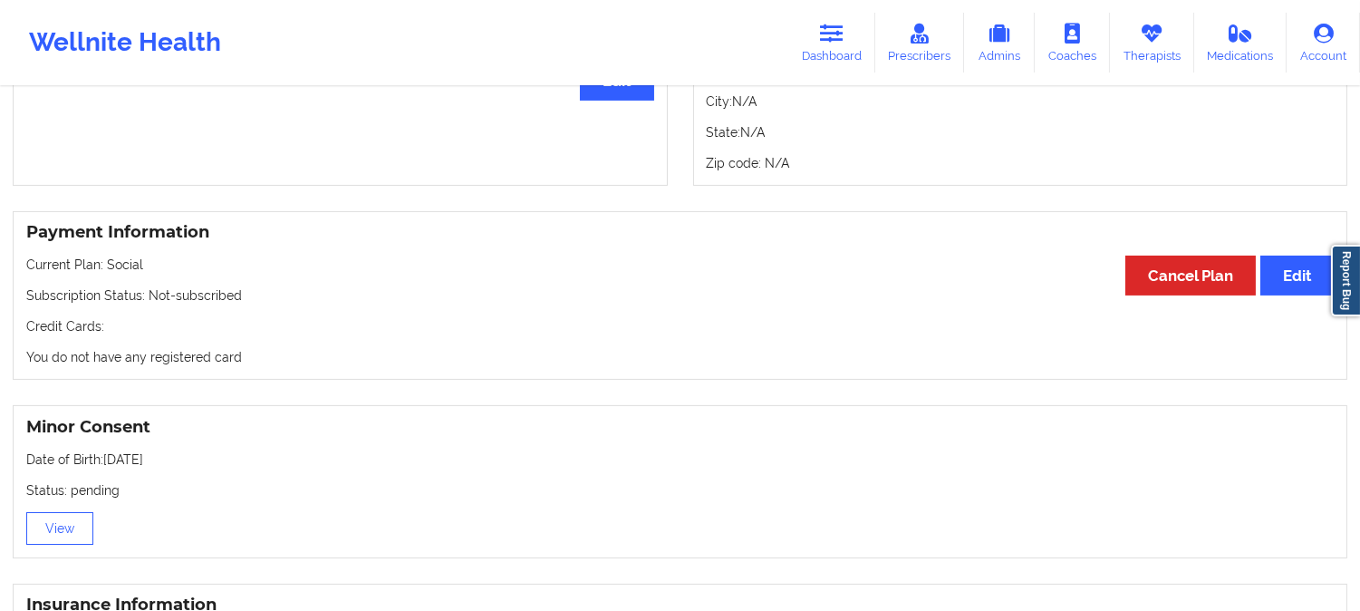
scroll to position [906, 0]
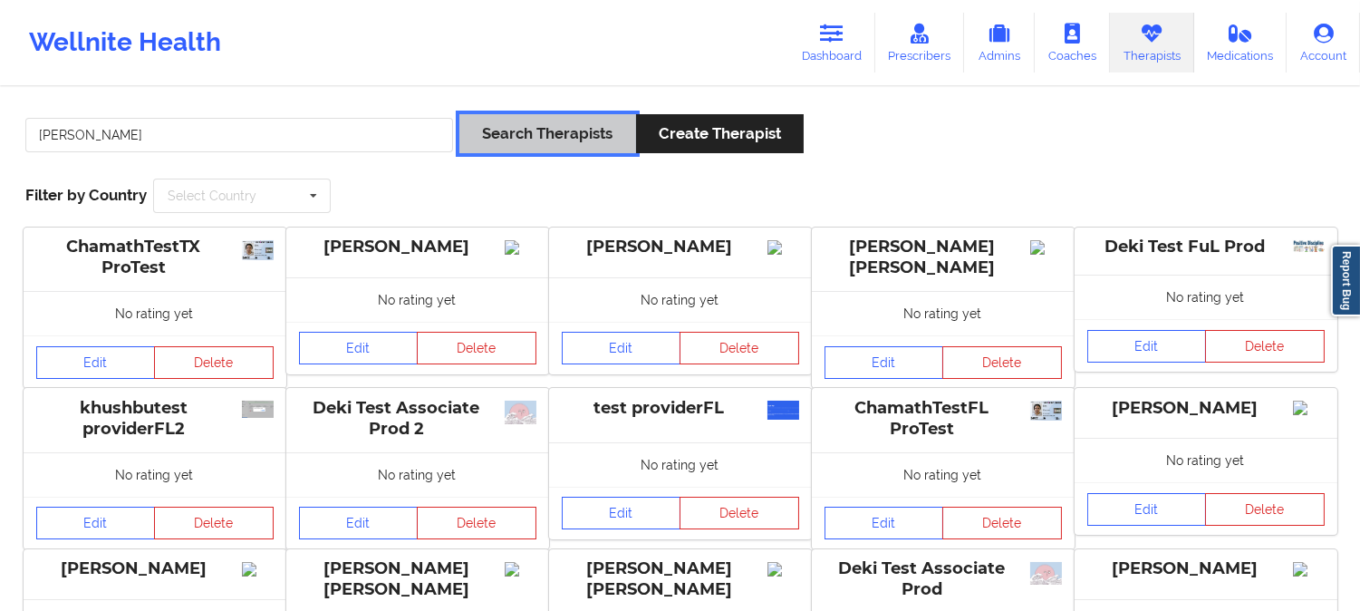
click at [493, 129] on button "Search Therapists" at bounding box center [548, 133] width 176 height 39
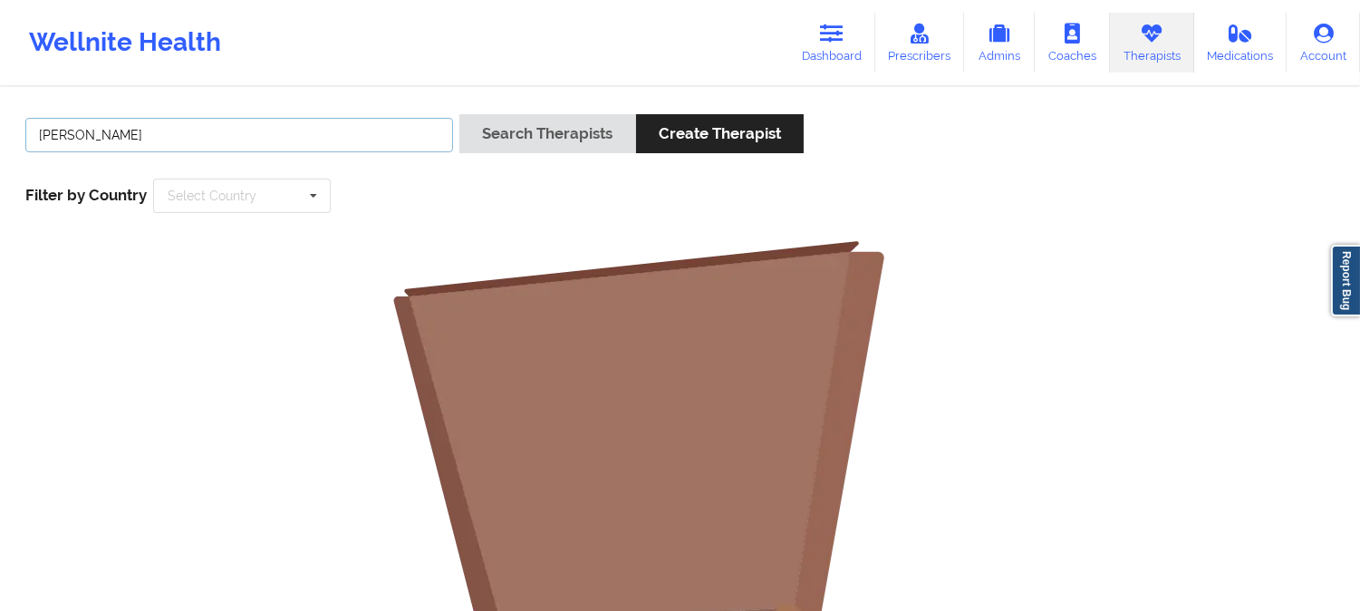
click at [393, 127] on input "[PERSON_NAME]" at bounding box center [239, 135] width 428 height 34
type input "Chermora"
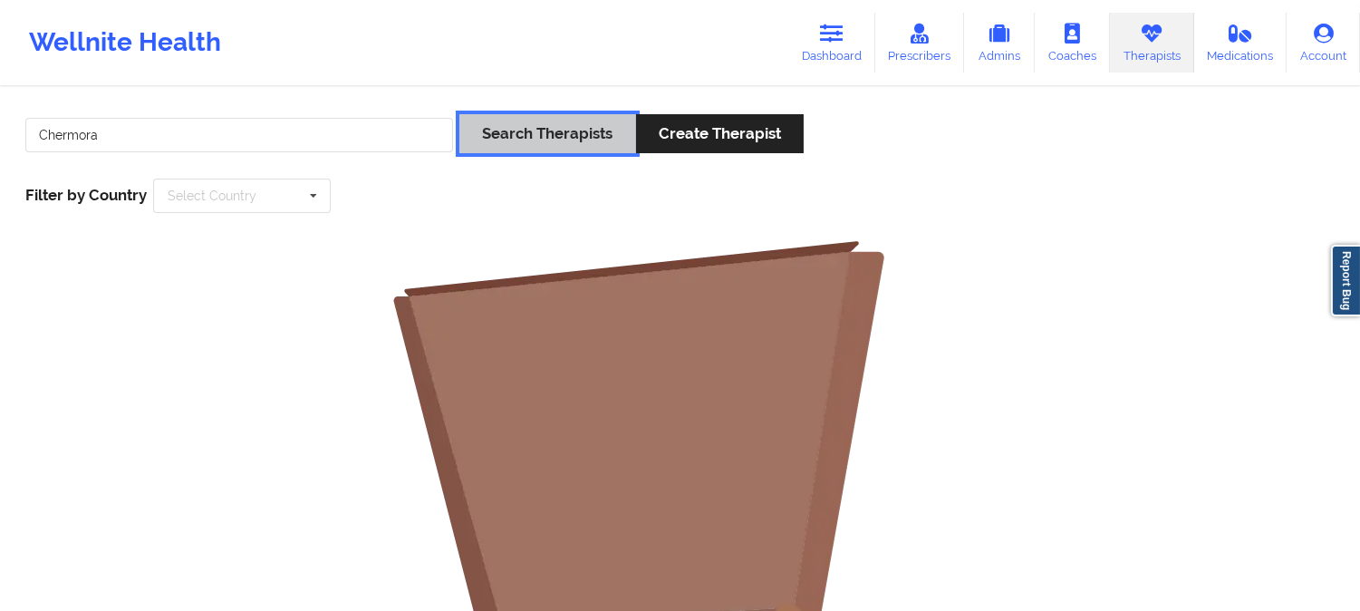
click at [533, 132] on button "Search Therapists" at bounding box center [548, 133] width 176 height 39
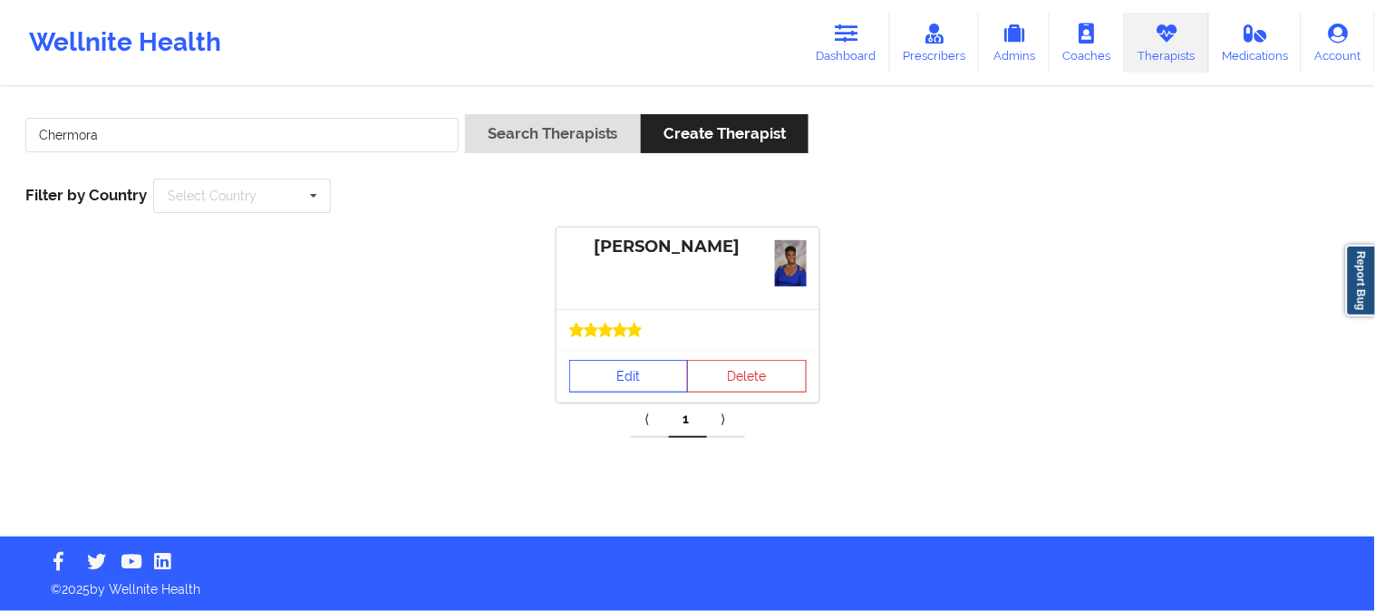
click at [616, 370] on link "Edit" at bounding box center [629, 376] width 120 height 33
